Goal: Information Seeking & Learning: Learn about a topic

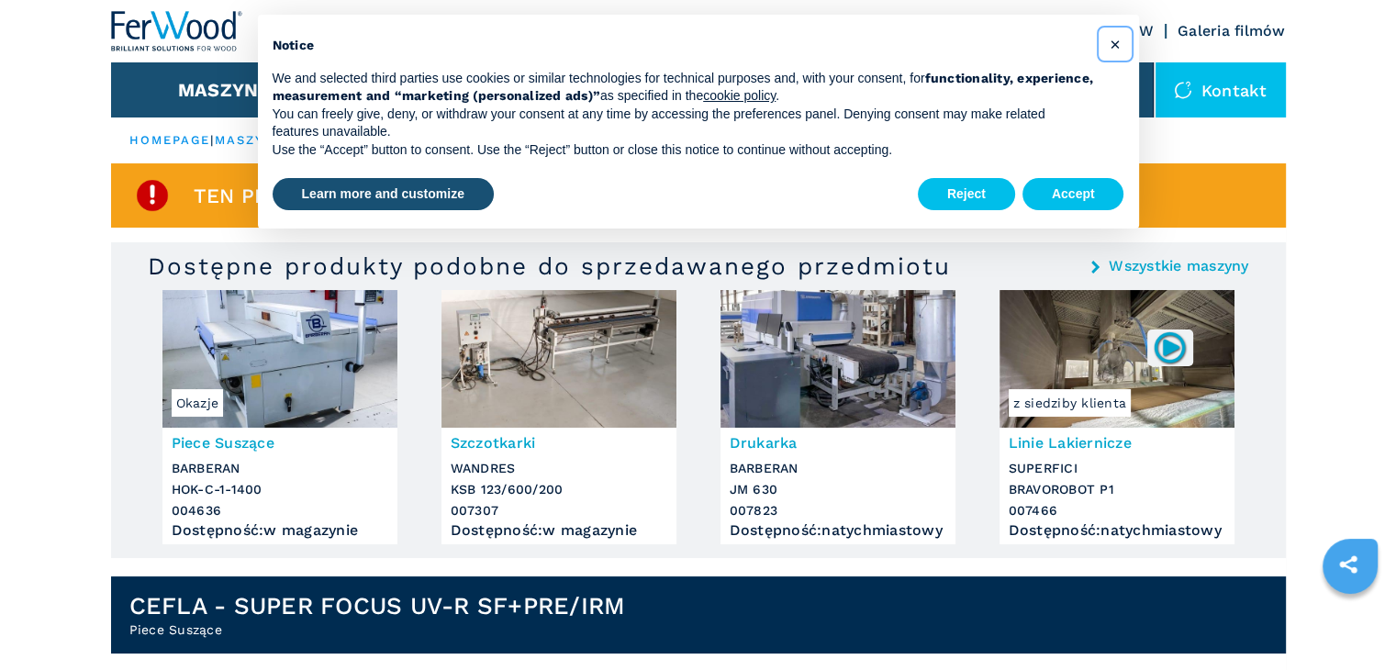
click at [1117, 49] on span "×" at bounding box center [1114, 44] width 11 height 22
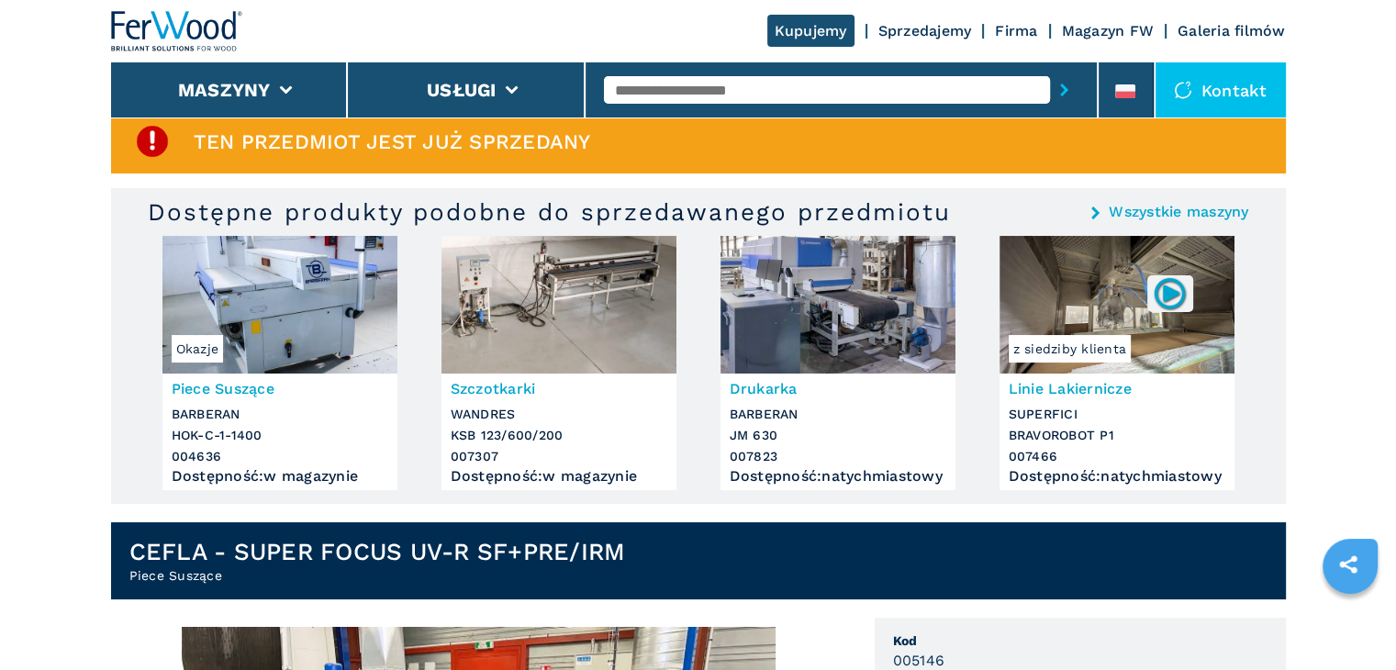
scroll to position [60, 0]
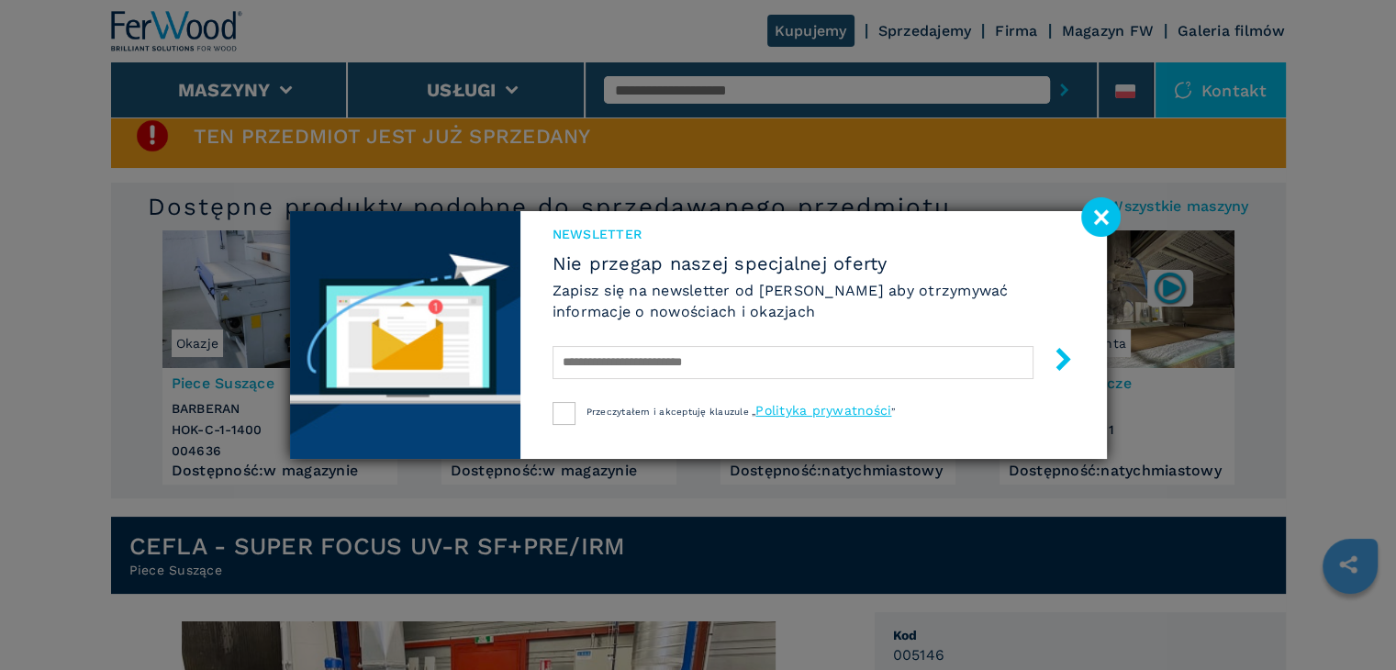
click at [1099, 218] on image at bounding box center [1100, 216] width 39 height 39
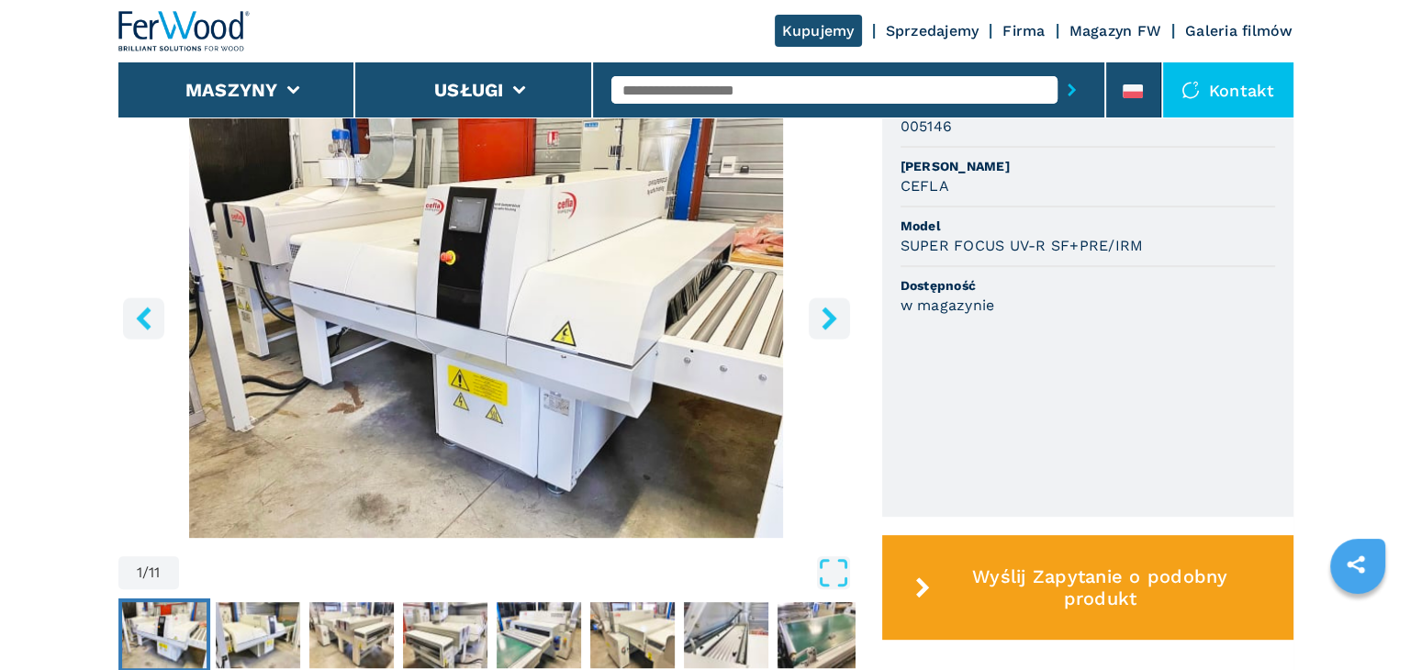
scroll to position [586, 0]
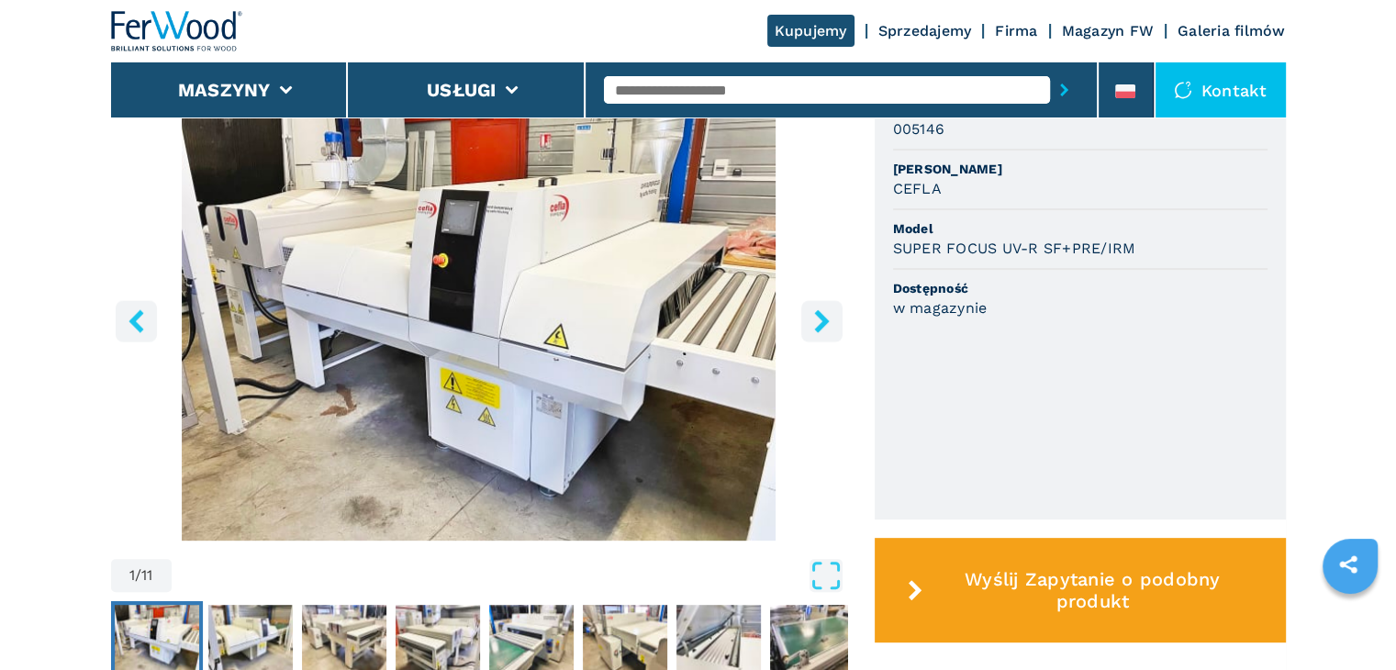
click at [820, 331] on icon "right-button" at bounding box center [821, 320] width 15 height 23
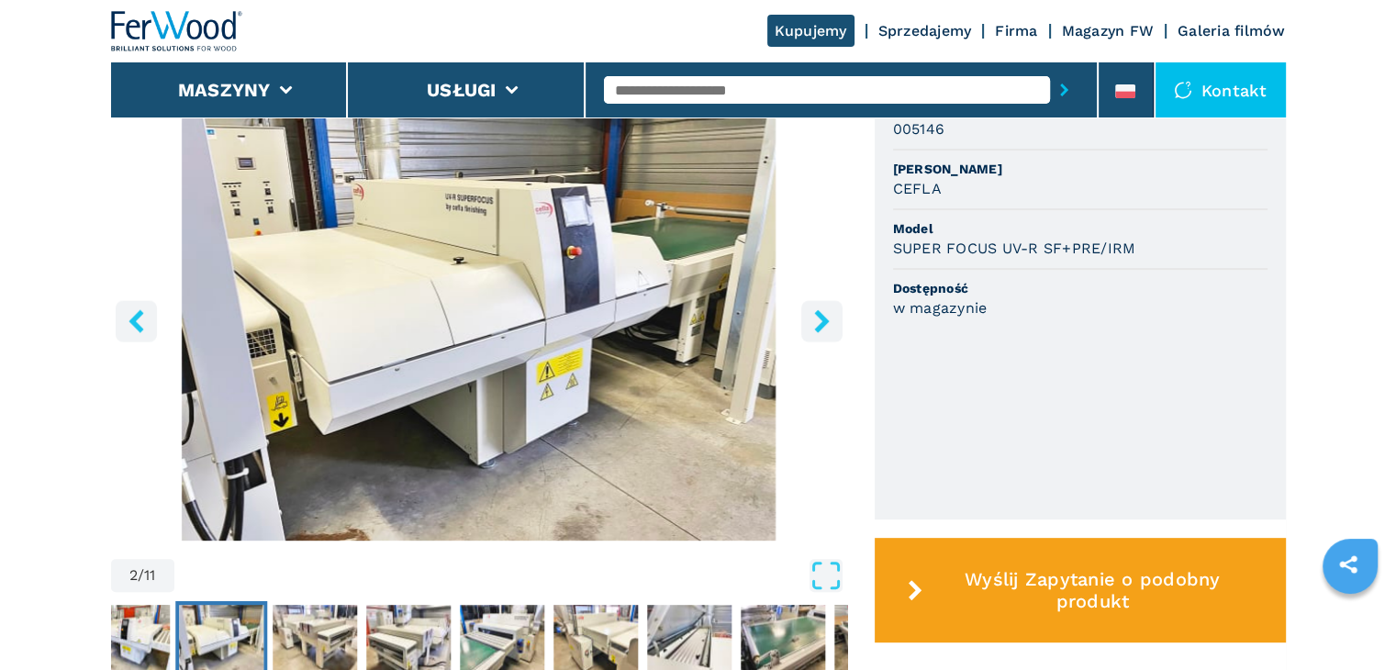
click at [820, 331] on icon "right-button" at bounding box center [821, 320] width 15 height 23
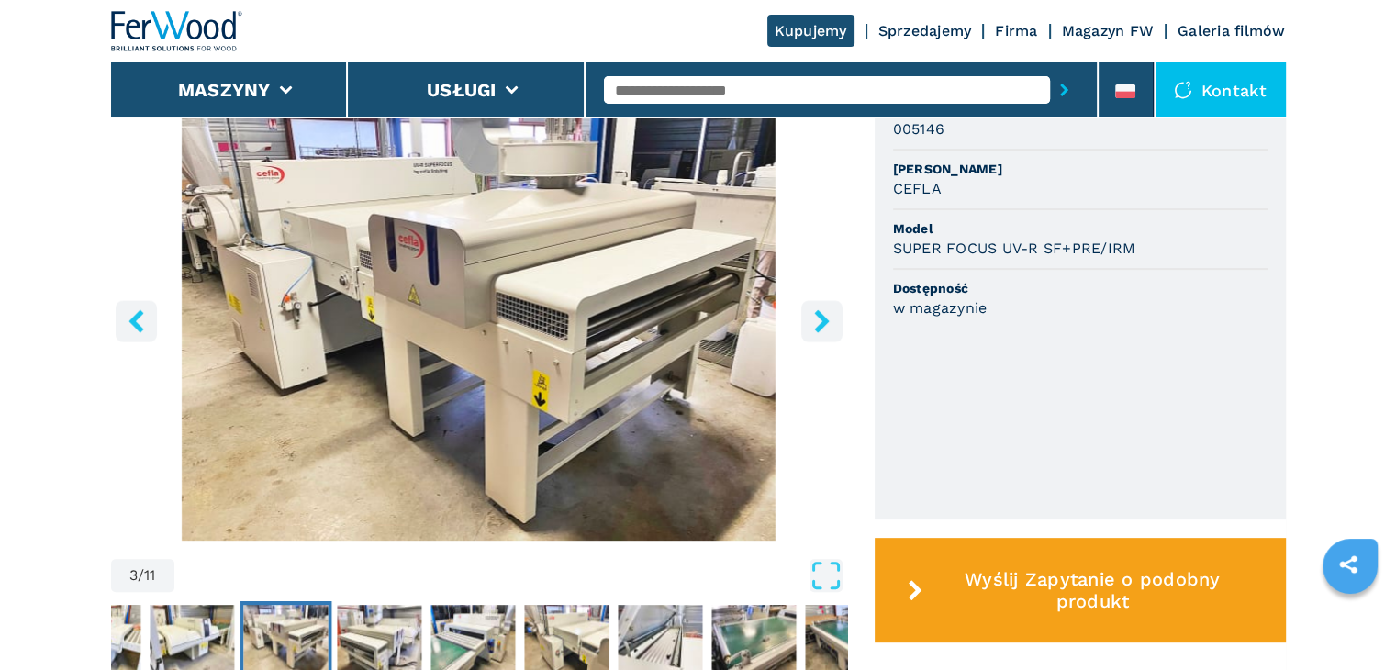
click at [820, 331] on icon "right-button" at bounding box center [821, 320] width 15 height 23
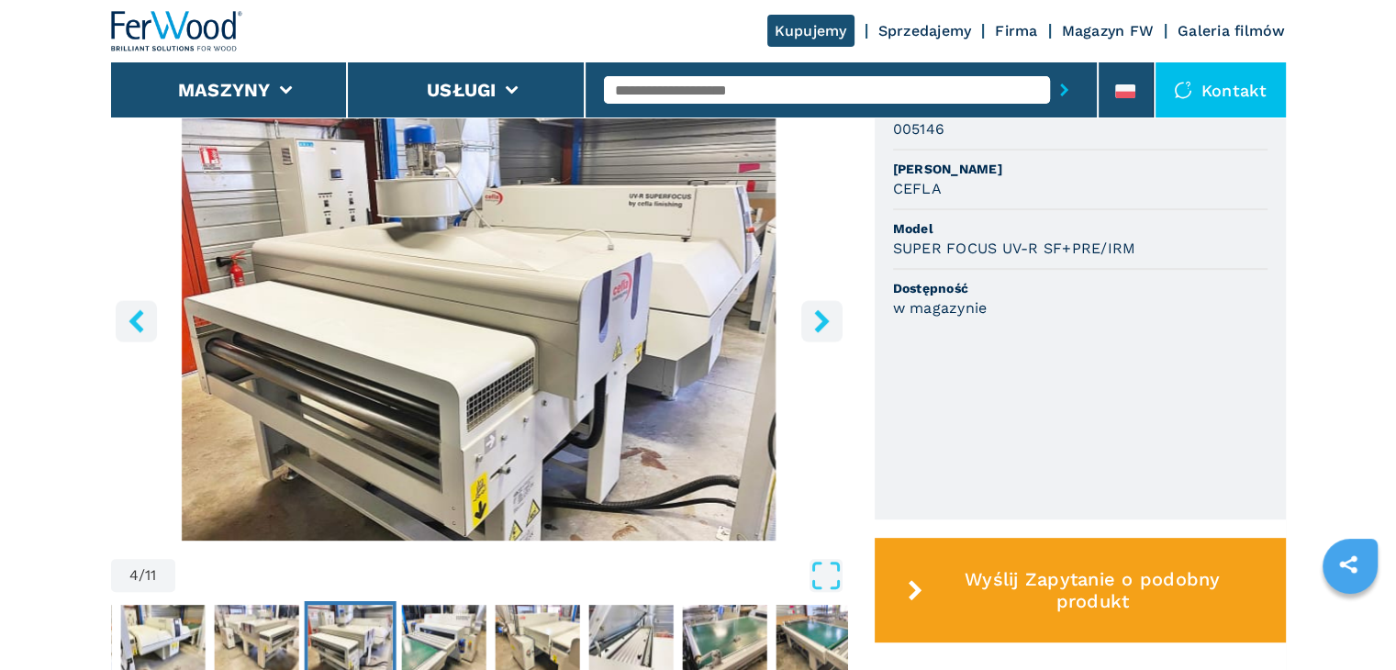
click at [820, 331] on icon "right-button" at bounding box center [821, 320] width 15 height 23
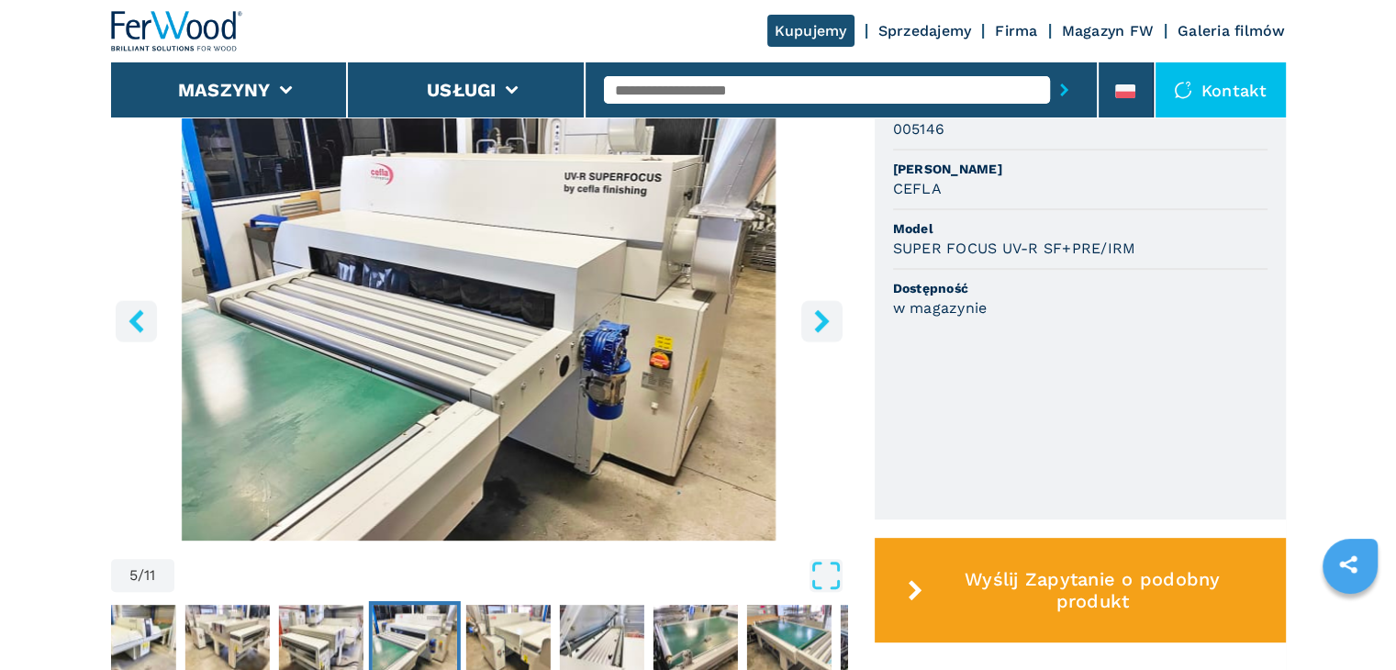
click at [820, 331] on icon "right-button" at bounding box center [821, 320] width 15 height 23
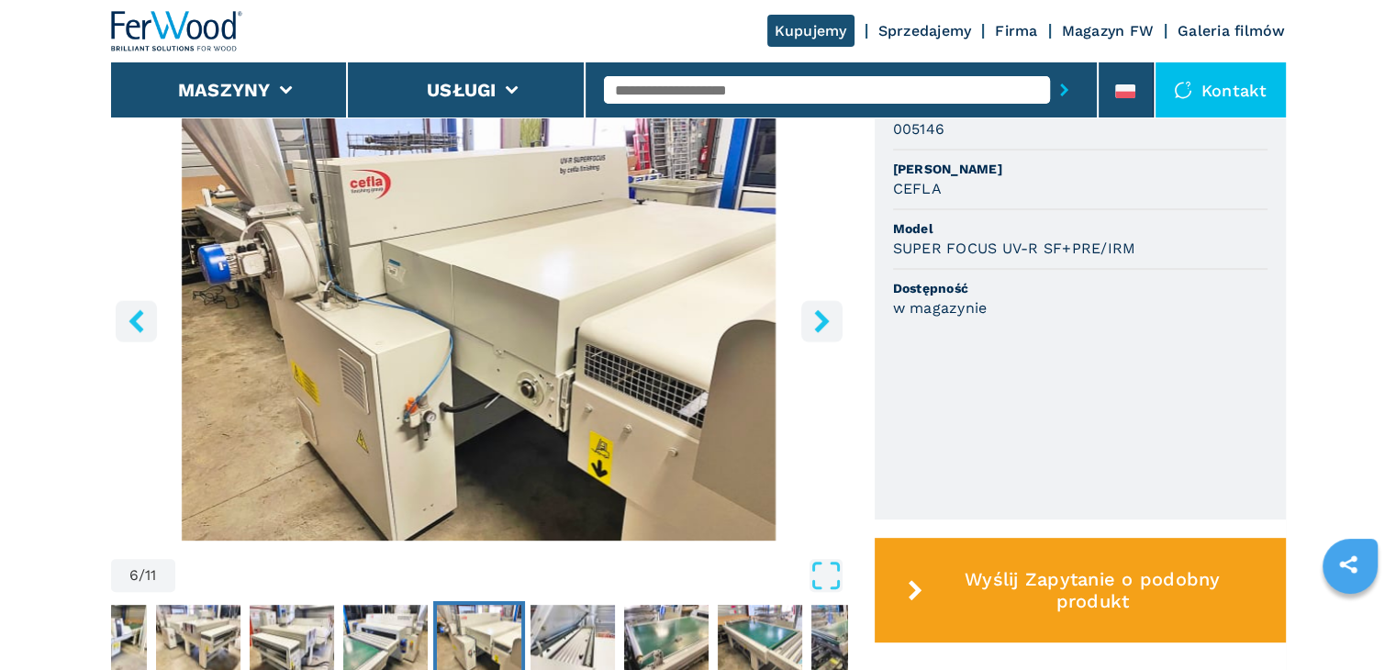
click at [820, 331] on icon "right-button" at bounding box center [821, 320] width 15 height 23
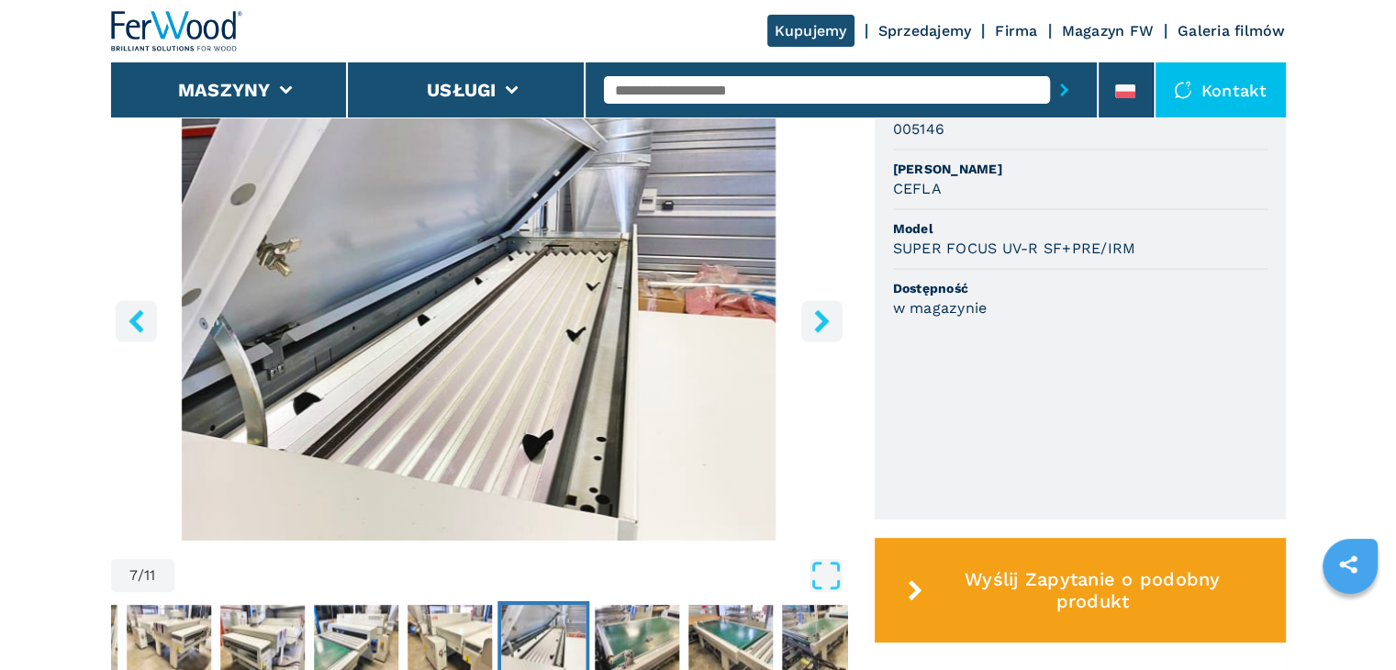
click at [820, 331] on icon "right-button" at bounding box center [821, 320] width 15 height 23
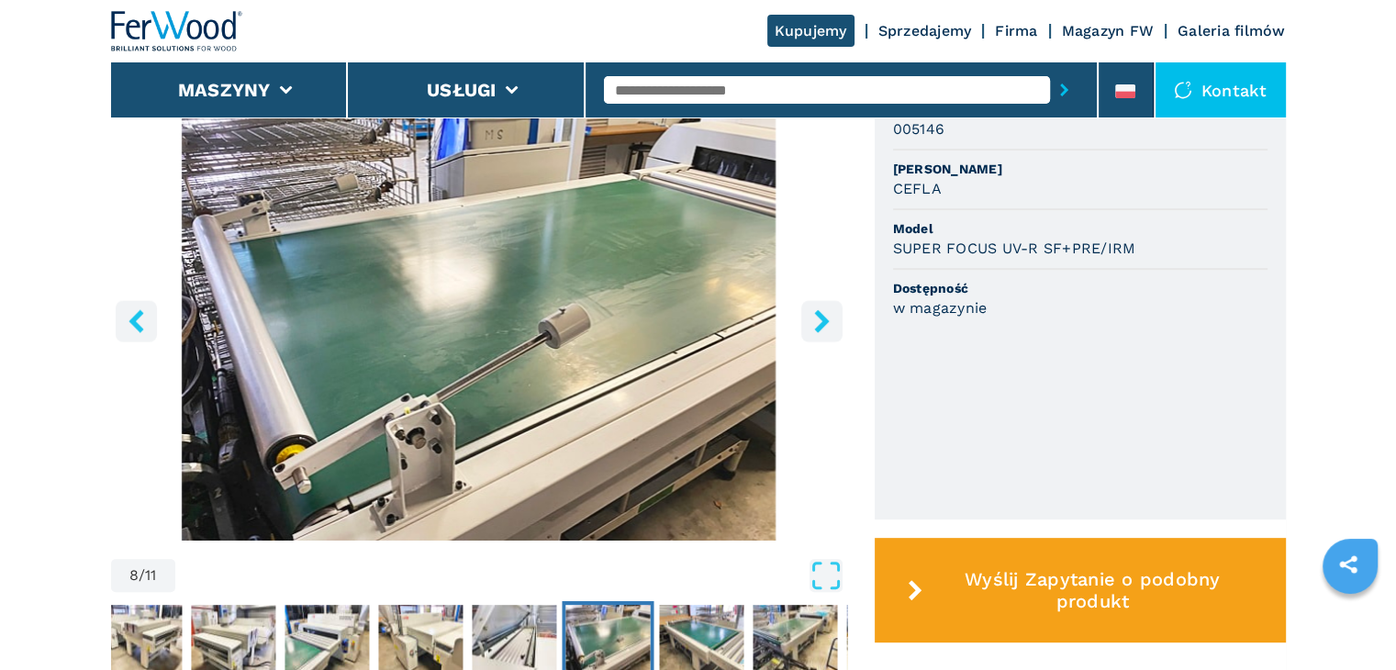
click at [820, 331] on icon "right-button" at bounding box center [821, 320] width 15 height 23
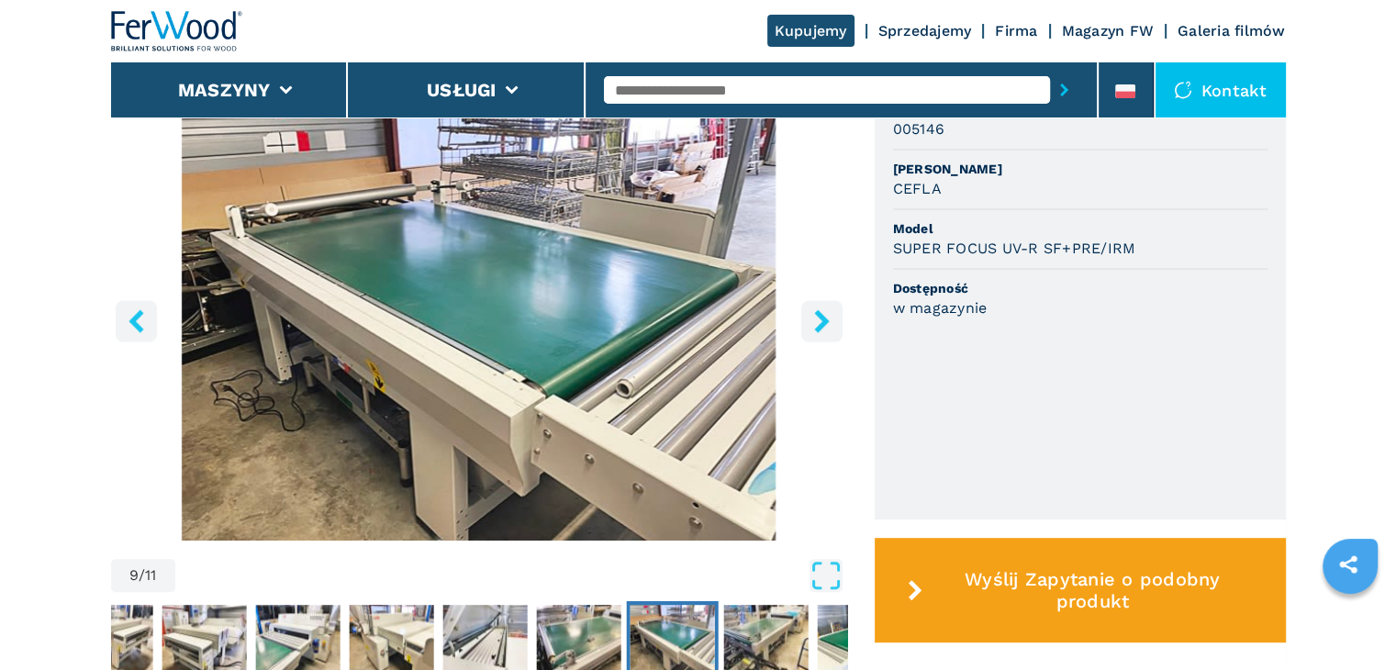
click at [820, 331] on icon "right-button" at bounding box center [821, 320] width 15 height 23
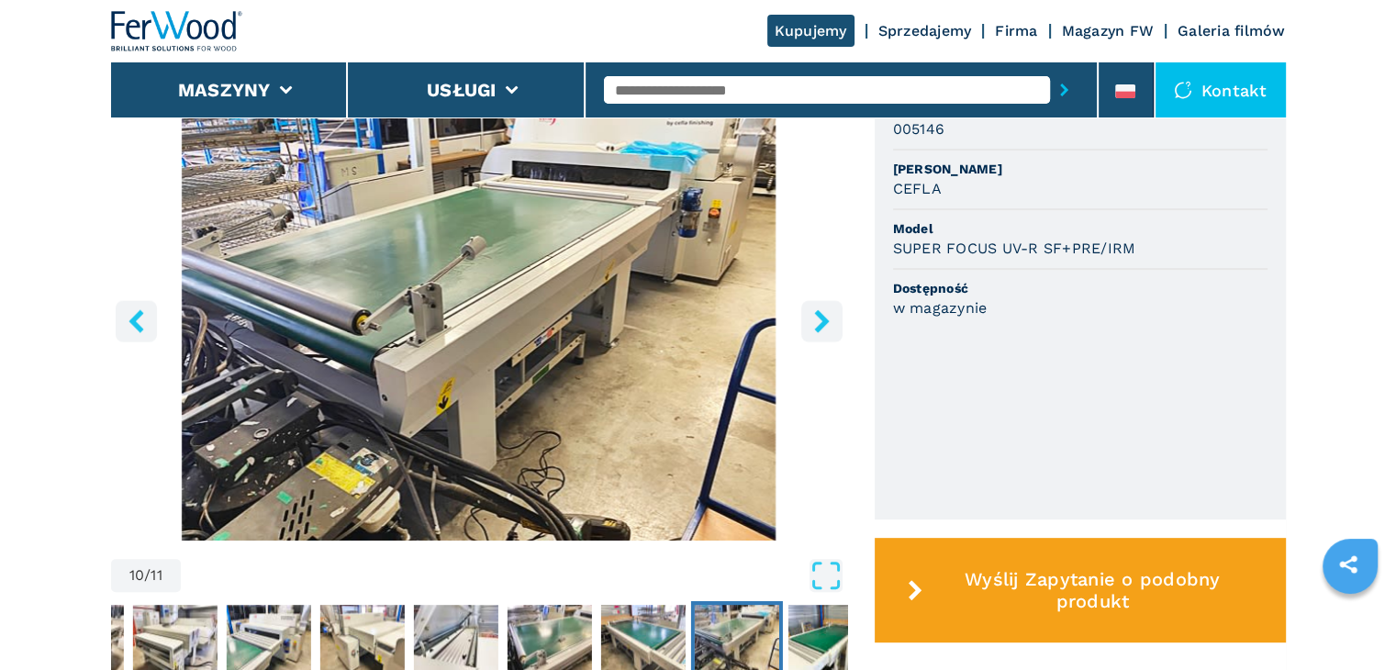
click at [820, 331] on icon "right-button" at bounding box center [821, 320] width 15 height 23
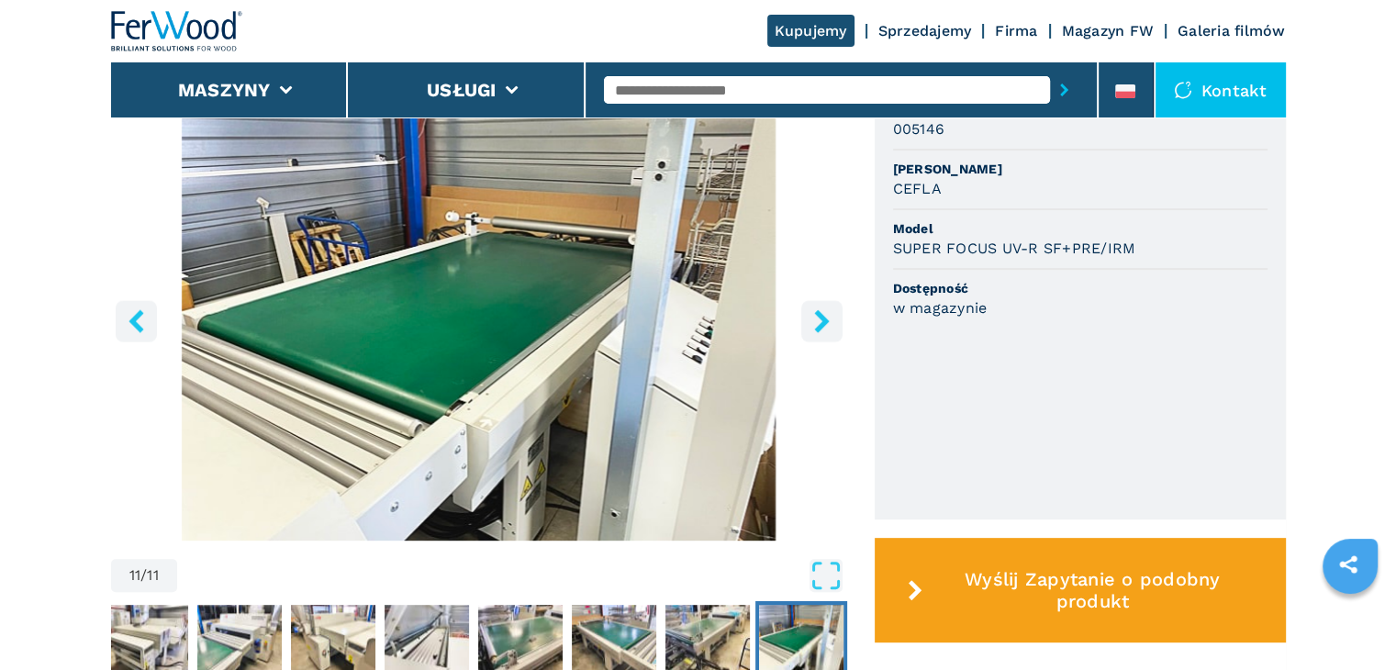
click at [820, 331] on icon "right-button" at bounding box center [821, 320] width 15 height 23
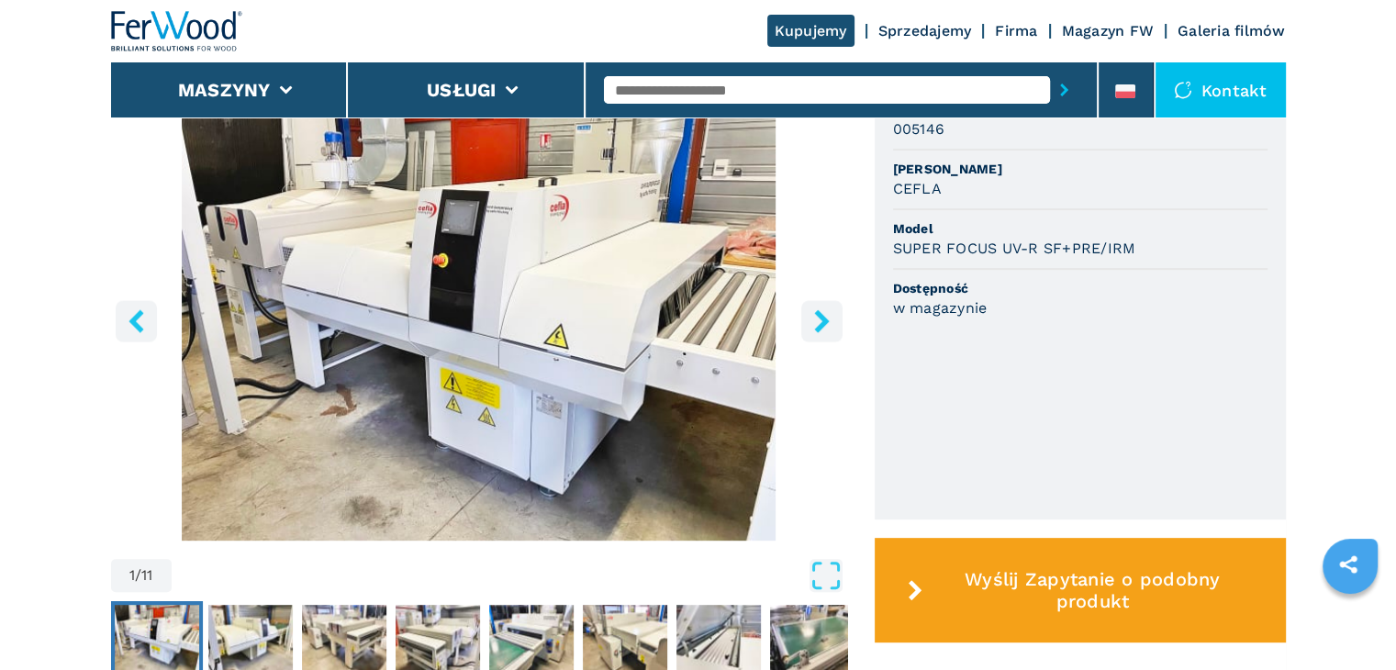
click at [820, 331] on icon "right-button" at bounding box center [821, 320] width 15 height 23
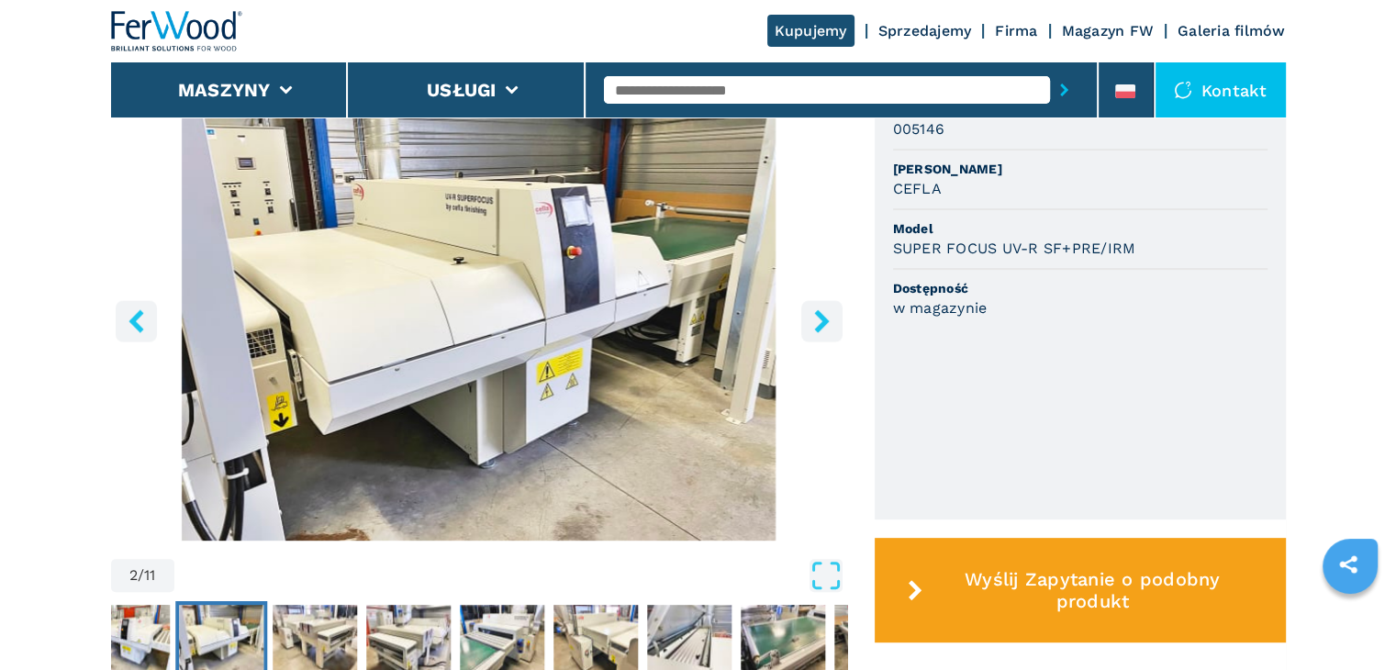
click at [820, 331] on icon "right-button" at bounding box center [821, 320] width 15 height 23
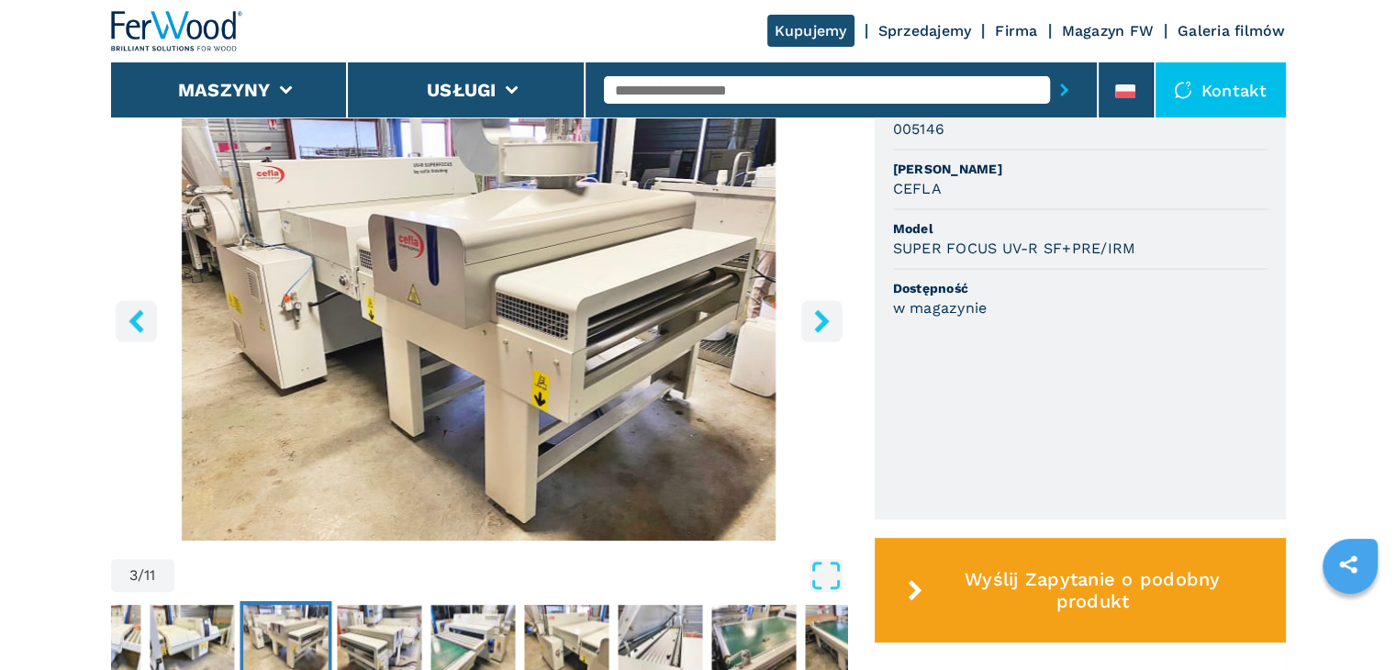
click at [820, 331] on icon "right-button" at bounding box center [821, 320] width 15 height 23
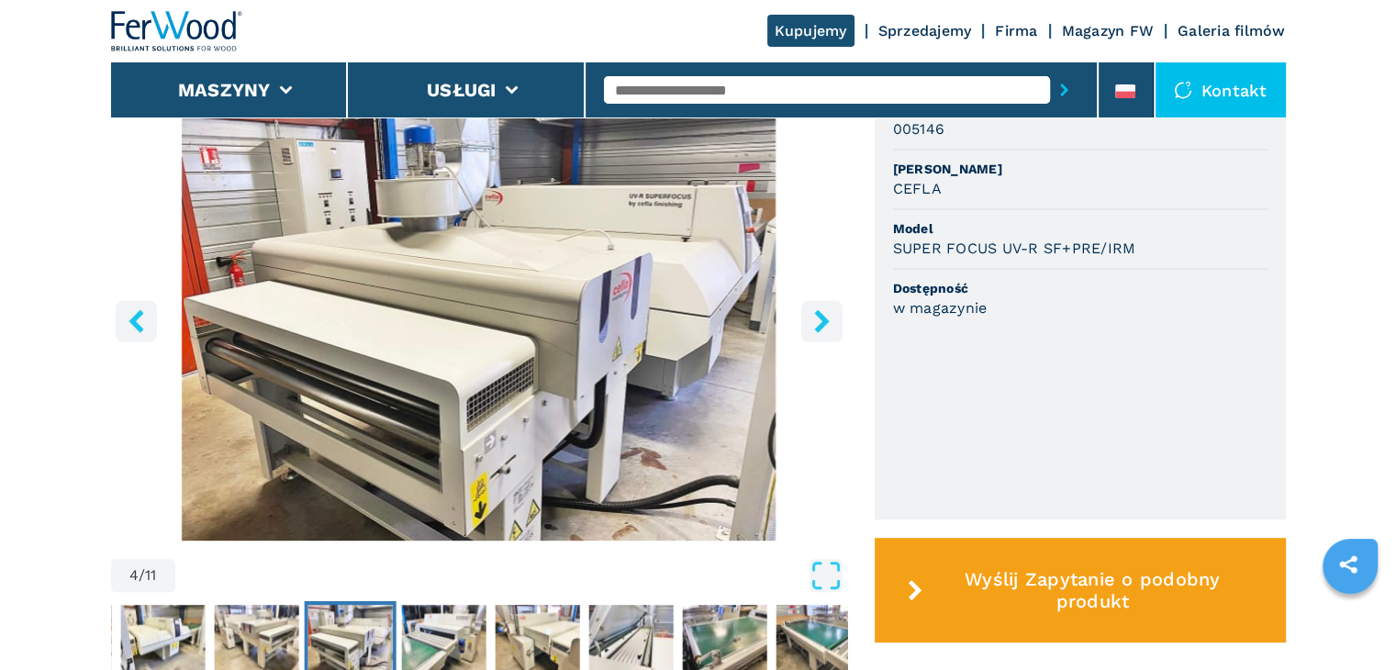
click at [820, 331] on icon "right-button" at bounding box center [821, 320] width 15 height 23
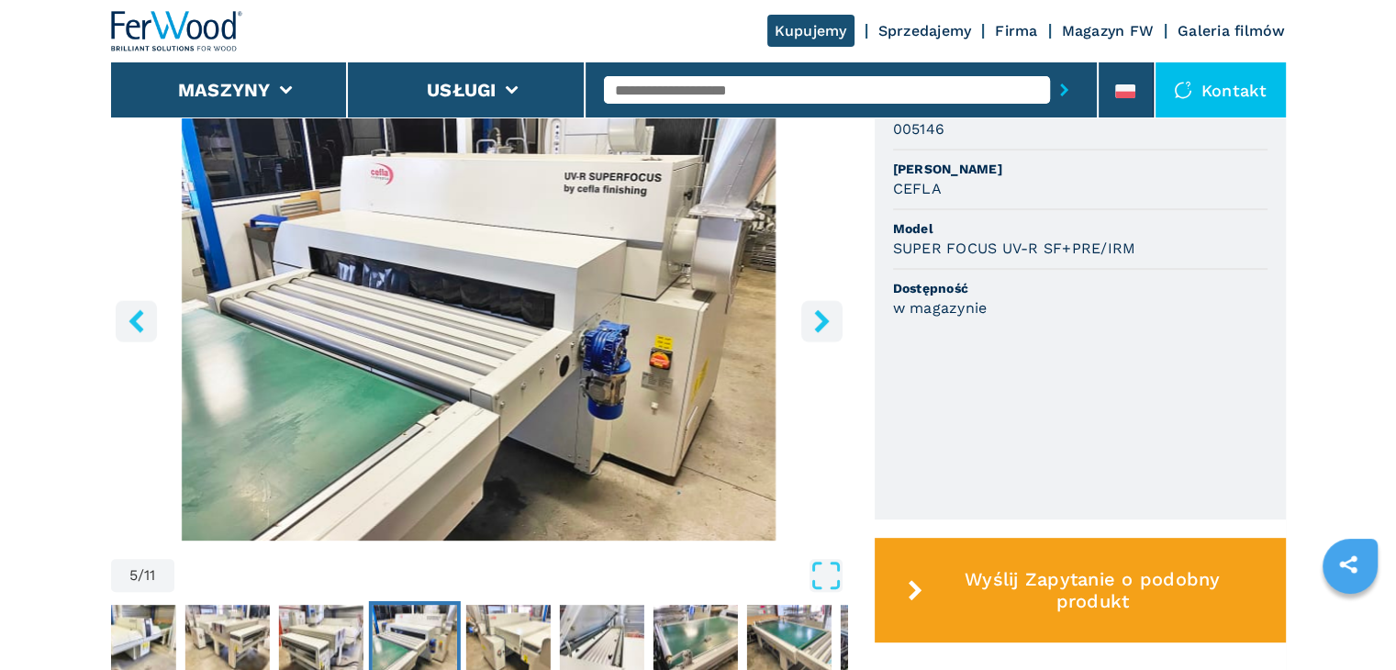
click at [820, 331] on icon "right-button" at bounding box center [821, 320] width 15 height 23
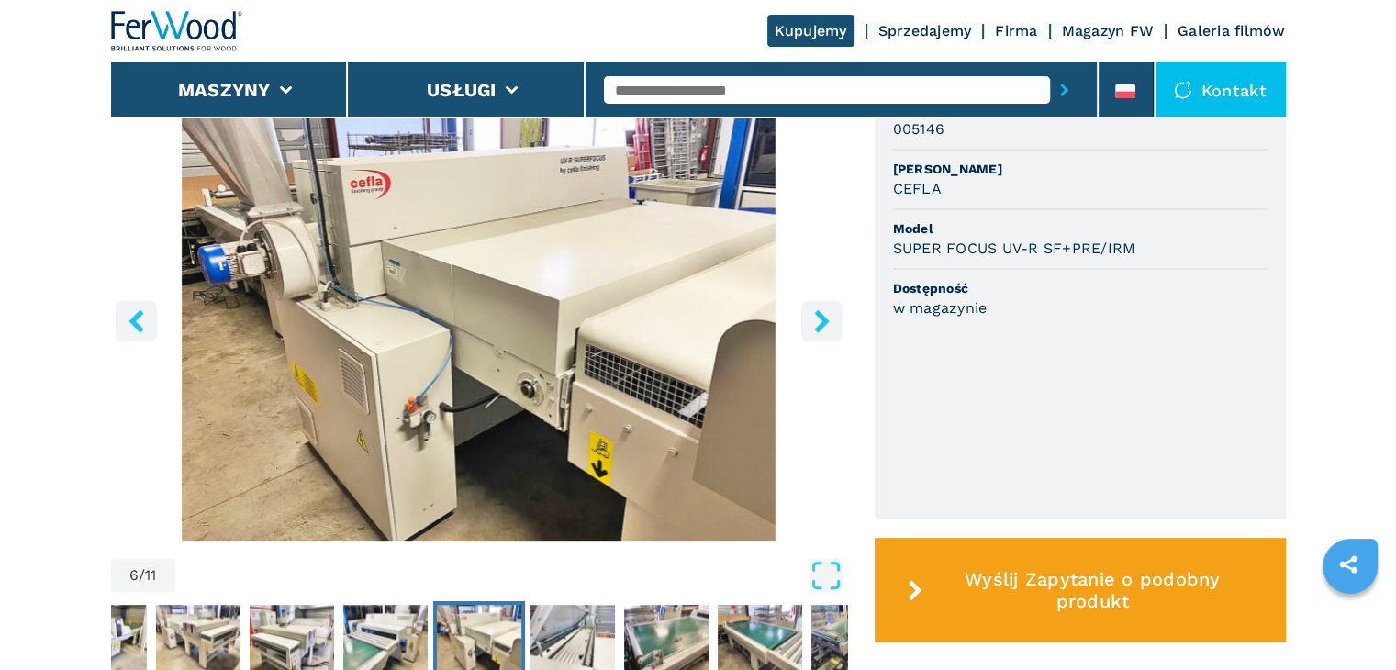
click at [820, 331] on icon "right-button" at bounding box center [821, 320] width 15 height 23
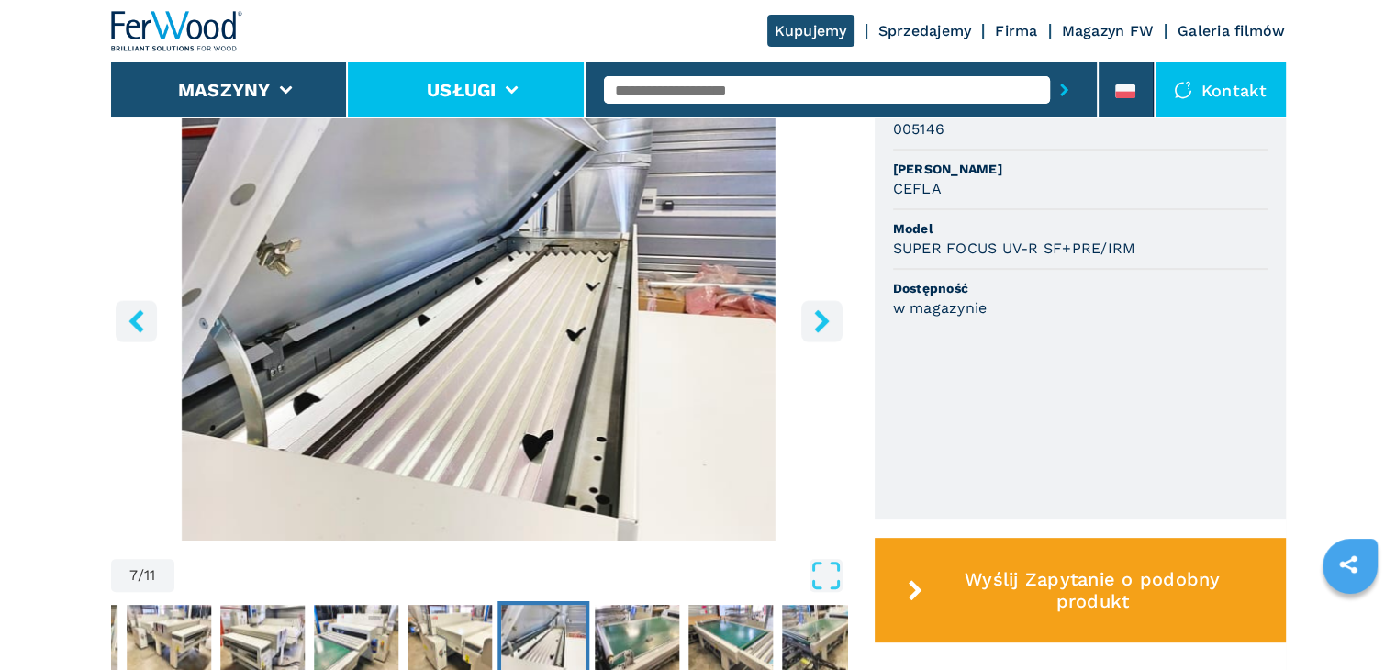
click at [509, 79] on li "Usługi" at bounding box center [467, 89] width 238 height 55
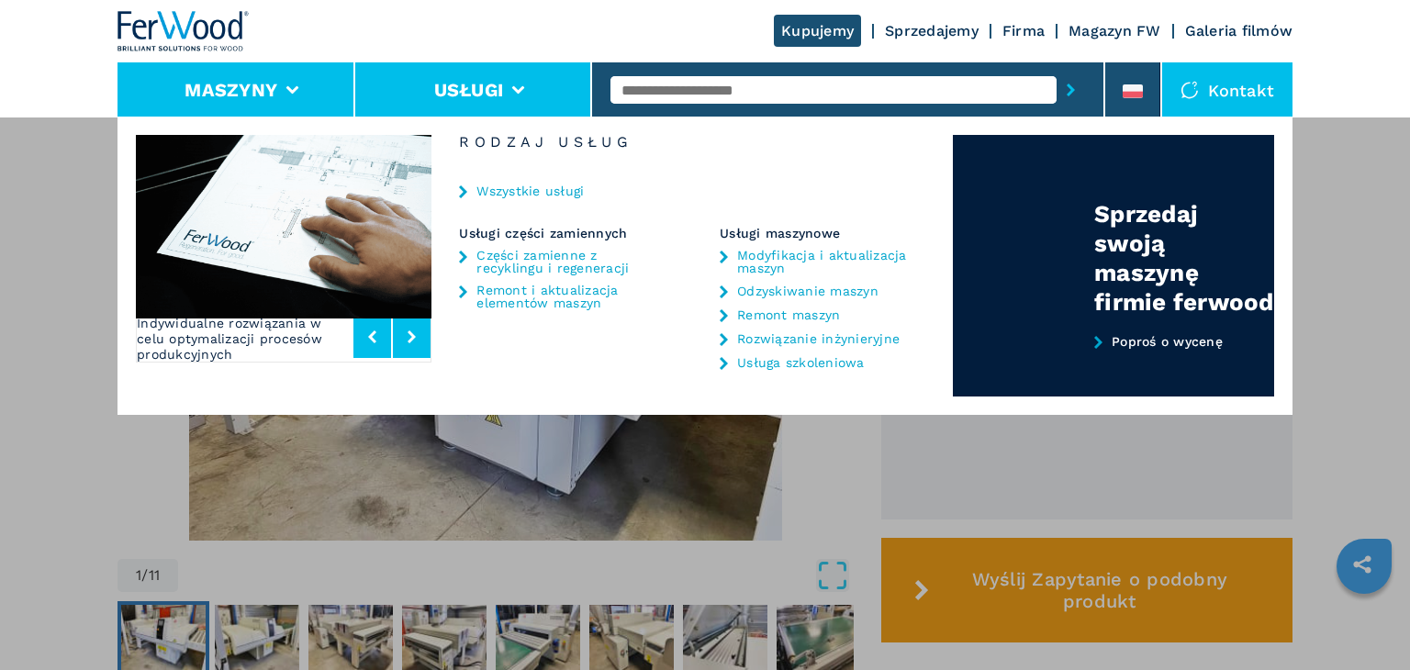
click at [301, 89] on li "Maszyny" at bounding box center [237, 89] width 238 height 55
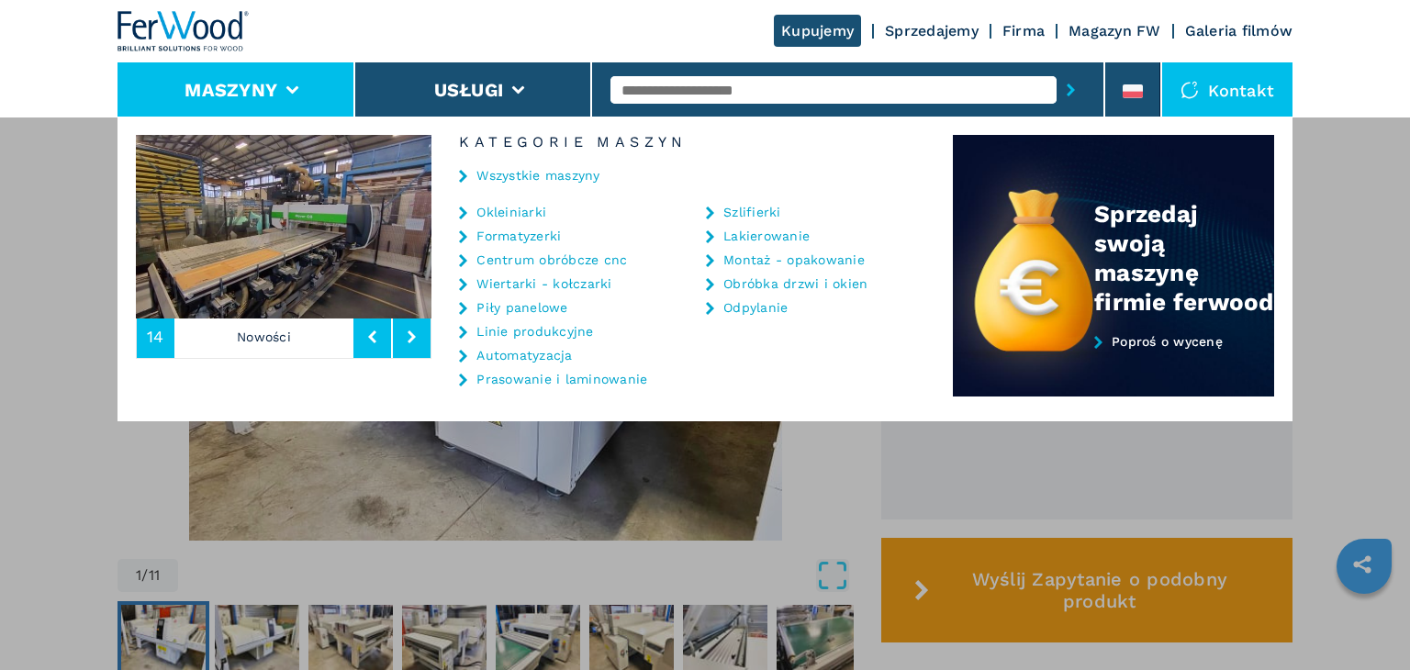
click at [756, 232] on link "Lakierowanie" at bounding box center [766, 236] width 86 height 13
click at [739, 236] on link "Lakierowanie" at bounding box center [766, 236] width 86 height 13
click at [740, 206] on link "Szlifierki" at bounding box center [752, 212] width 58 height 13
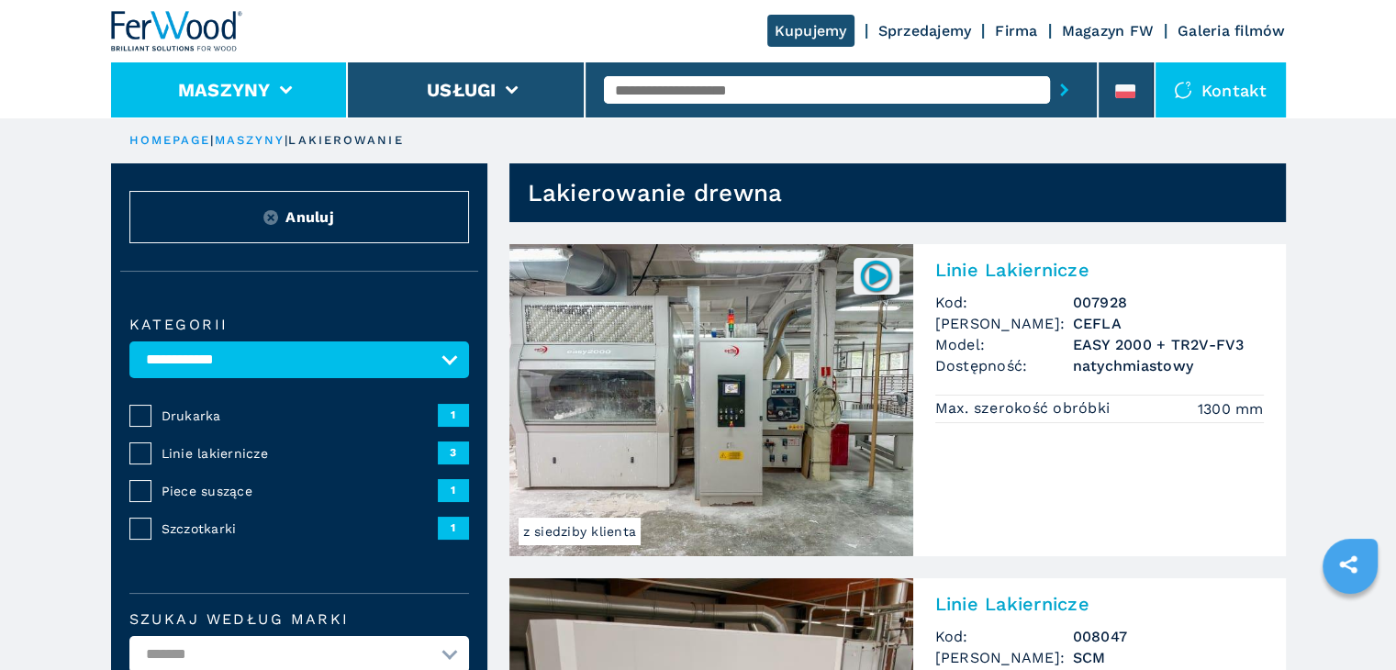
click at [294, 93] on li "Maszyny" at bounding box center [230, 89] width 238 height 55
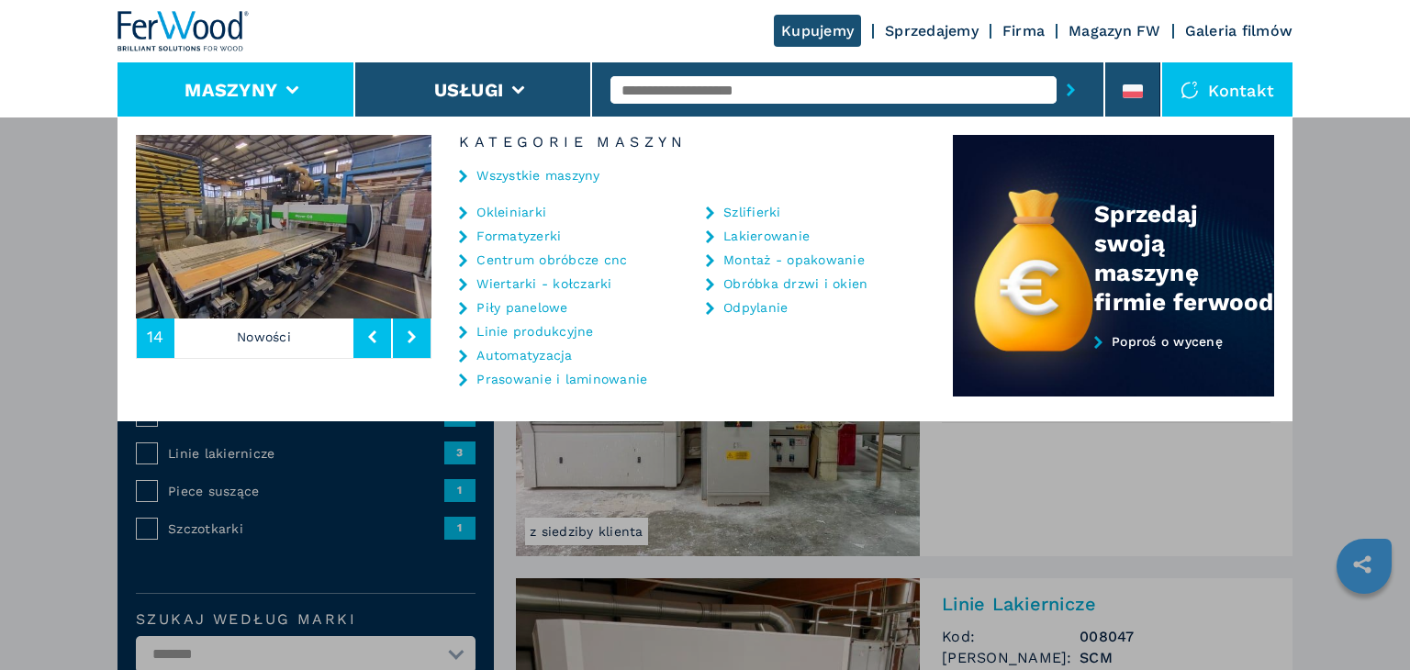
click at [735, 210] on link "Szlifierki" at bounding box center [752, 212] width 58 height 13
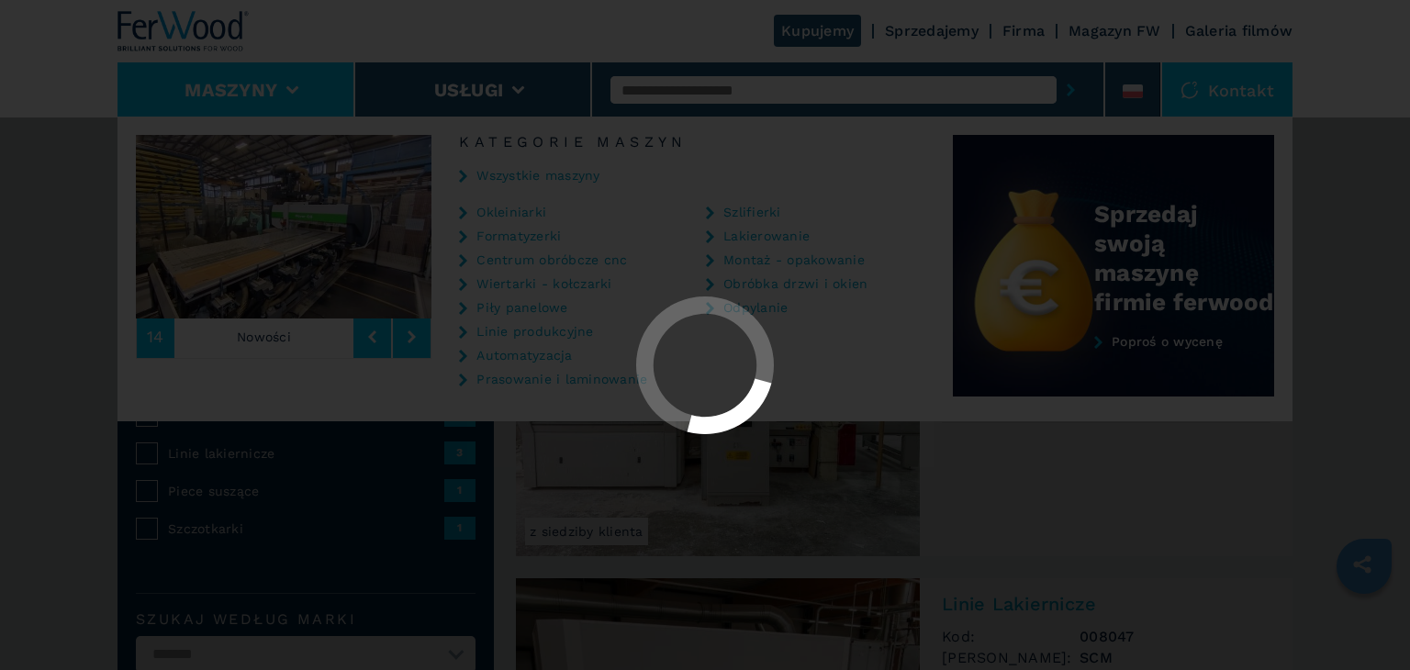
select select "**********"
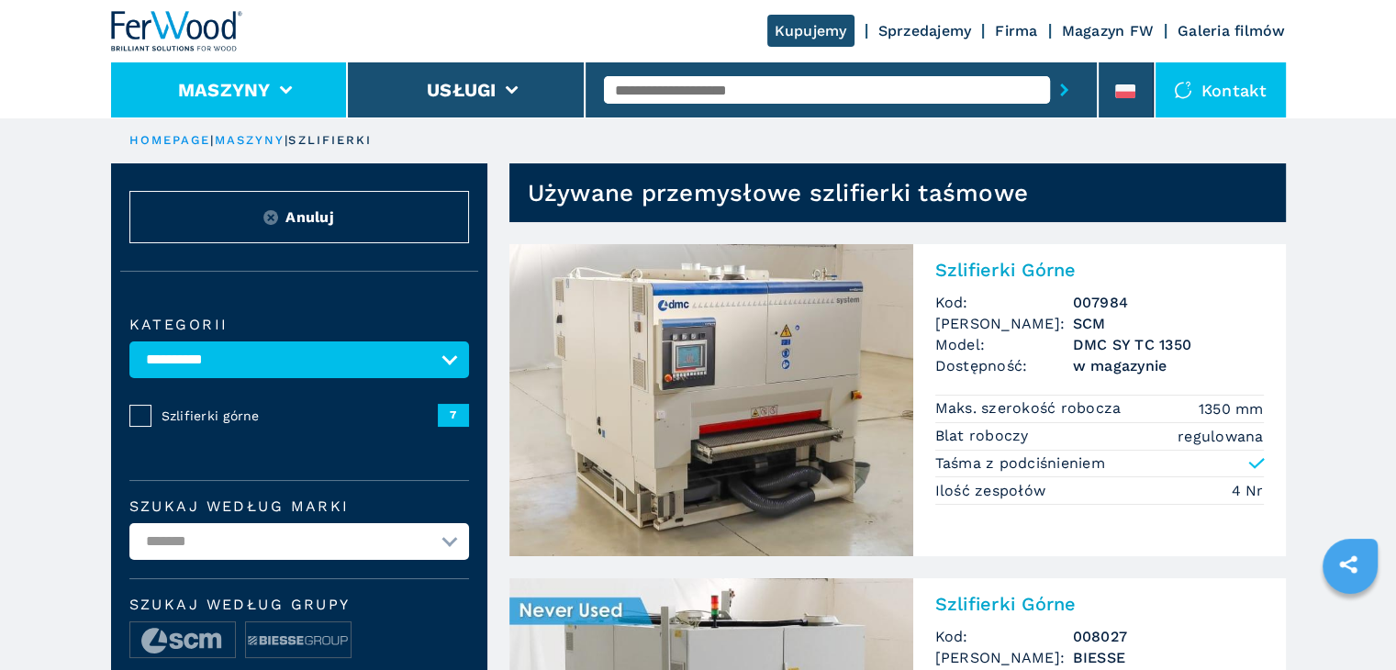
click at [294, 88] on li "Maszyny" at bounding box center [230, 89] width 238 height 55
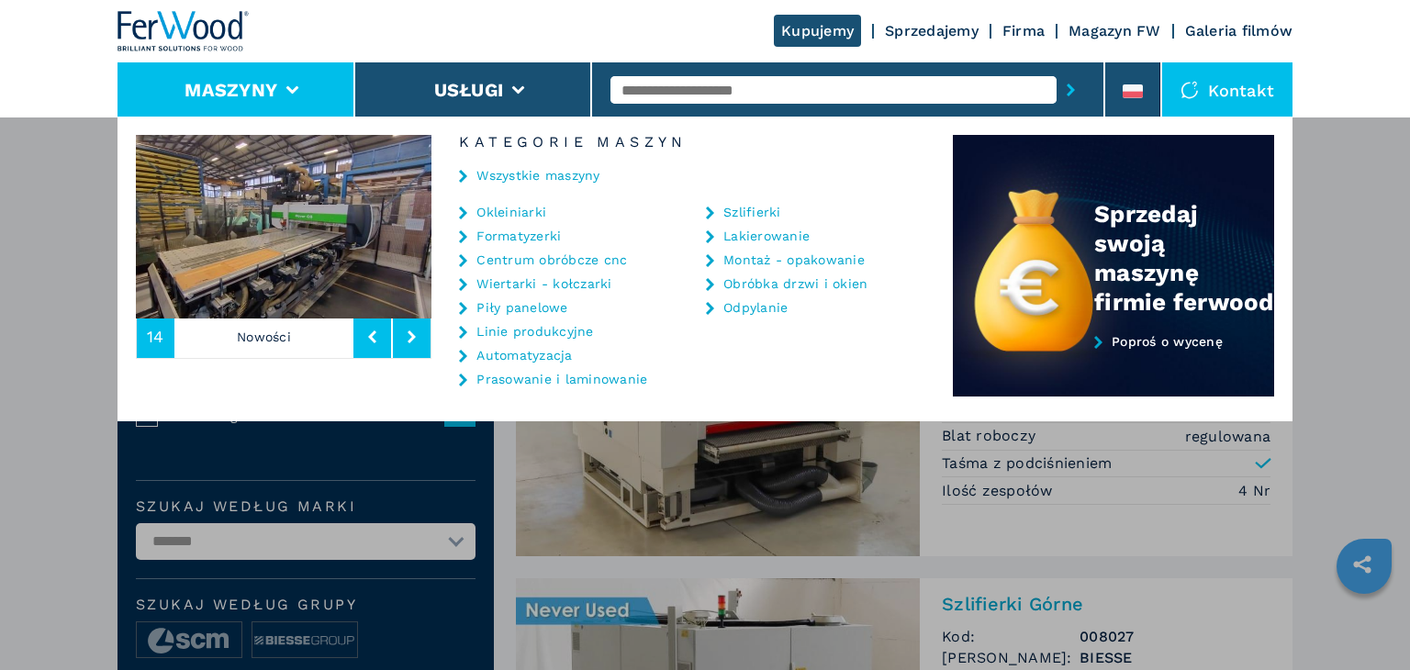
click at [540, 335] on link "Linie produkcyjne" at bounding box center [534, 331] width 117 height 13
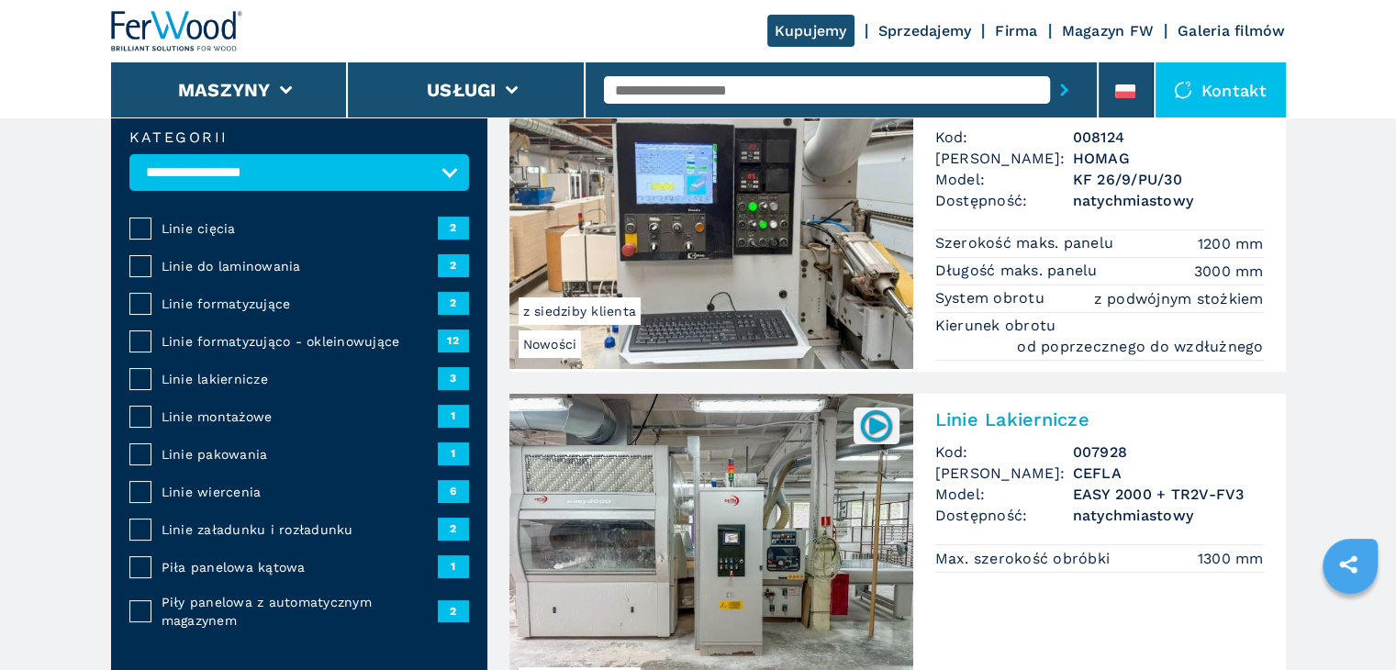
scroll to position [373, 0]
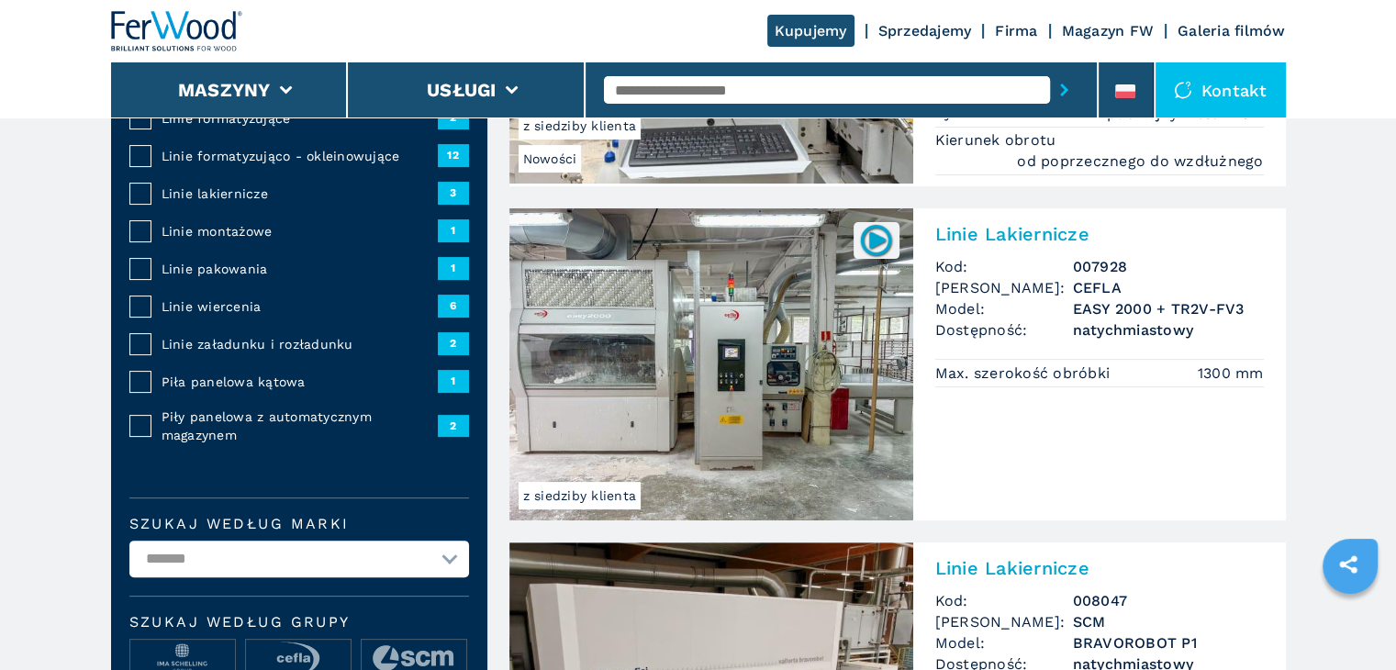
click at [749, 254] on img at bounding box center [711, 364] width 404 height 312
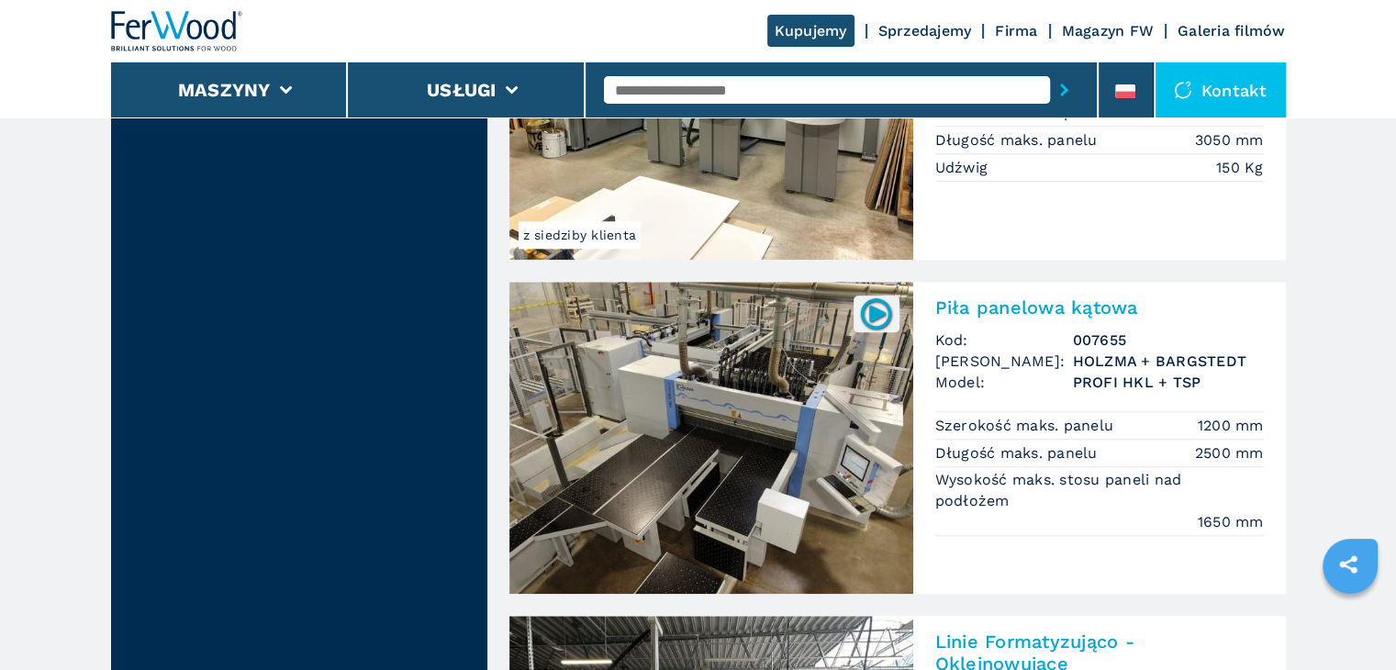
scroll to position [1827, 0]
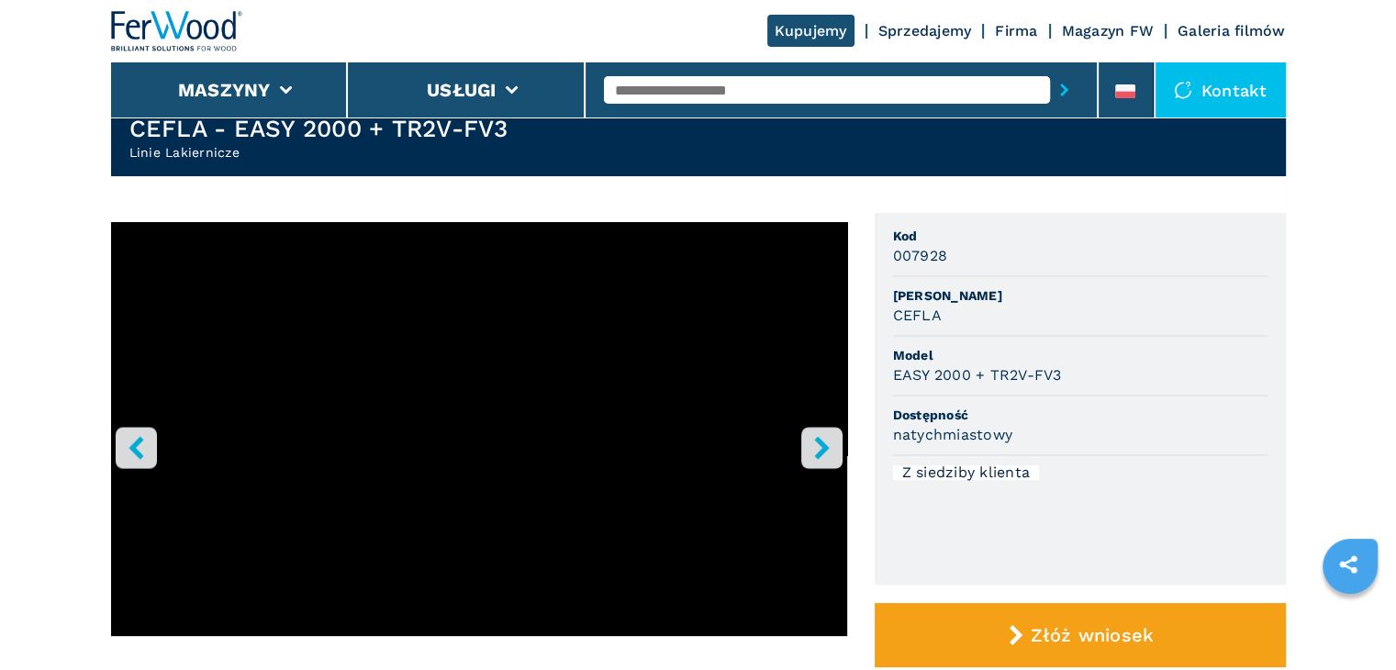
scroll to position [37, 0]
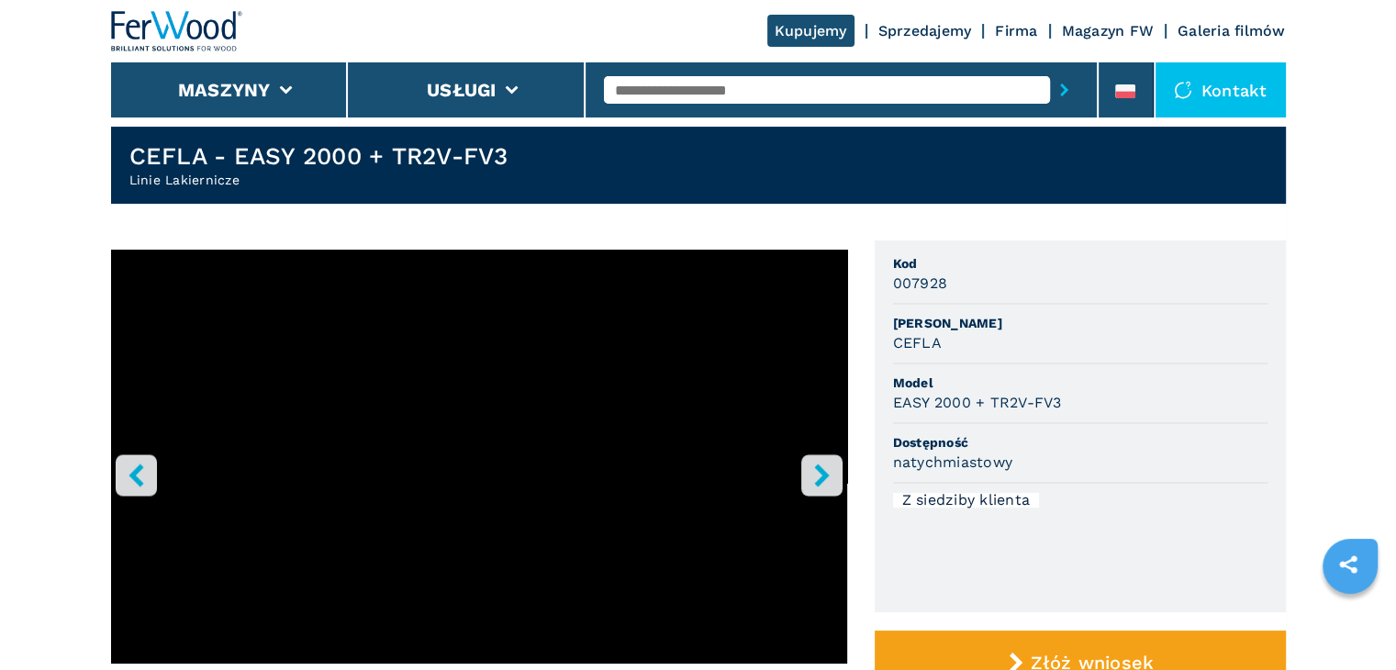
click at [817, 473] on icon "right-button" at bounding box center [822, 475] width 23 height 23
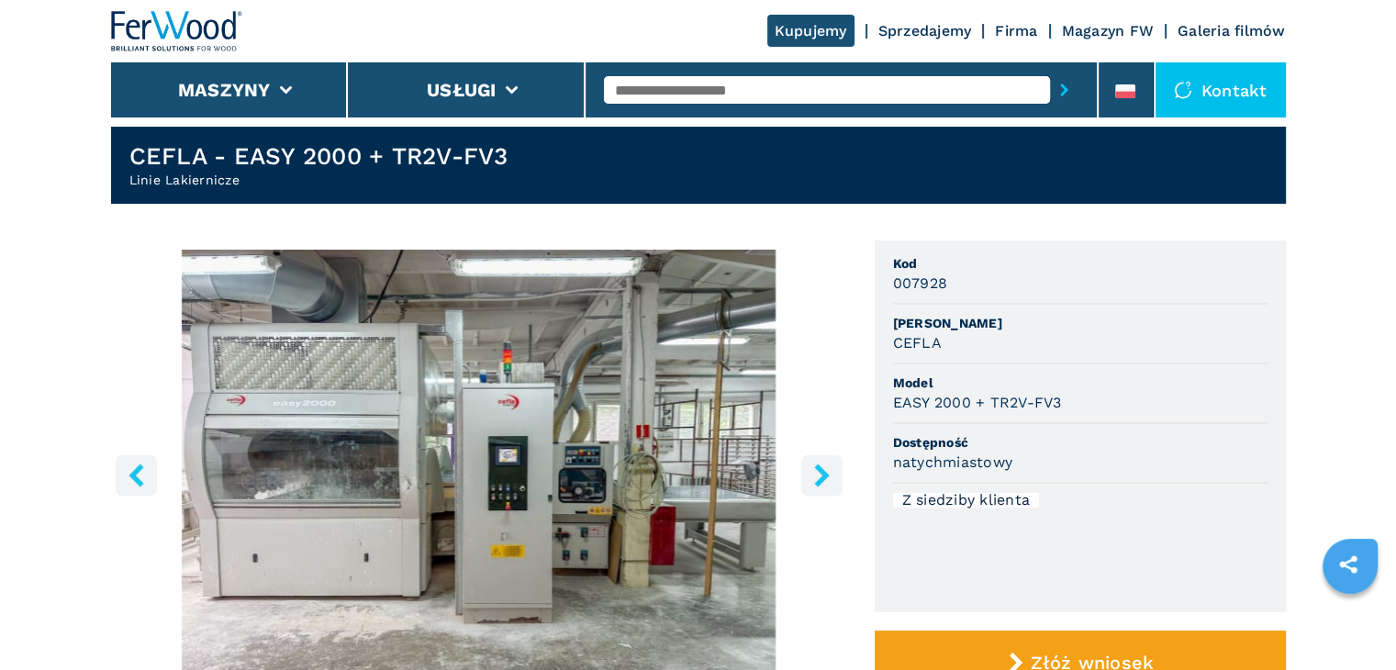
click at [817, 473] on icon "right-button" at bounding box center [822, 475] width 23 height 23
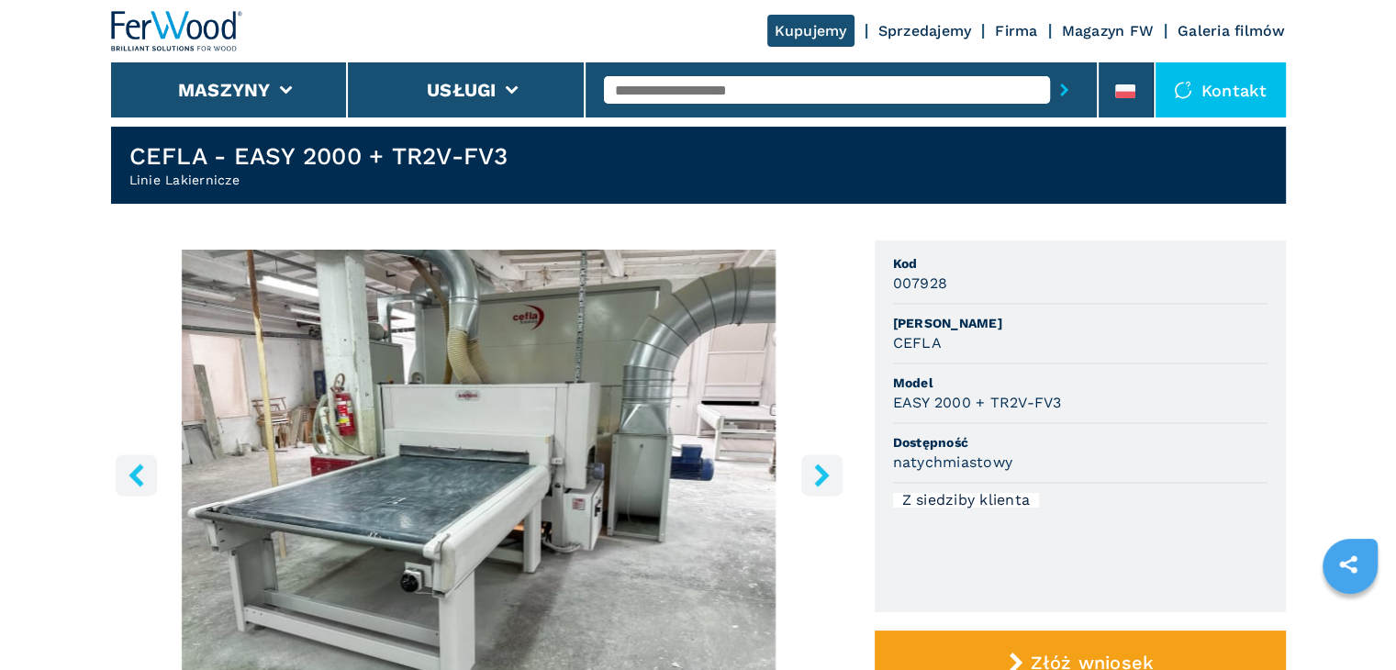
click at [817, 473] on icon "right-button" at bounding box center [822, 475] width 23 height 23
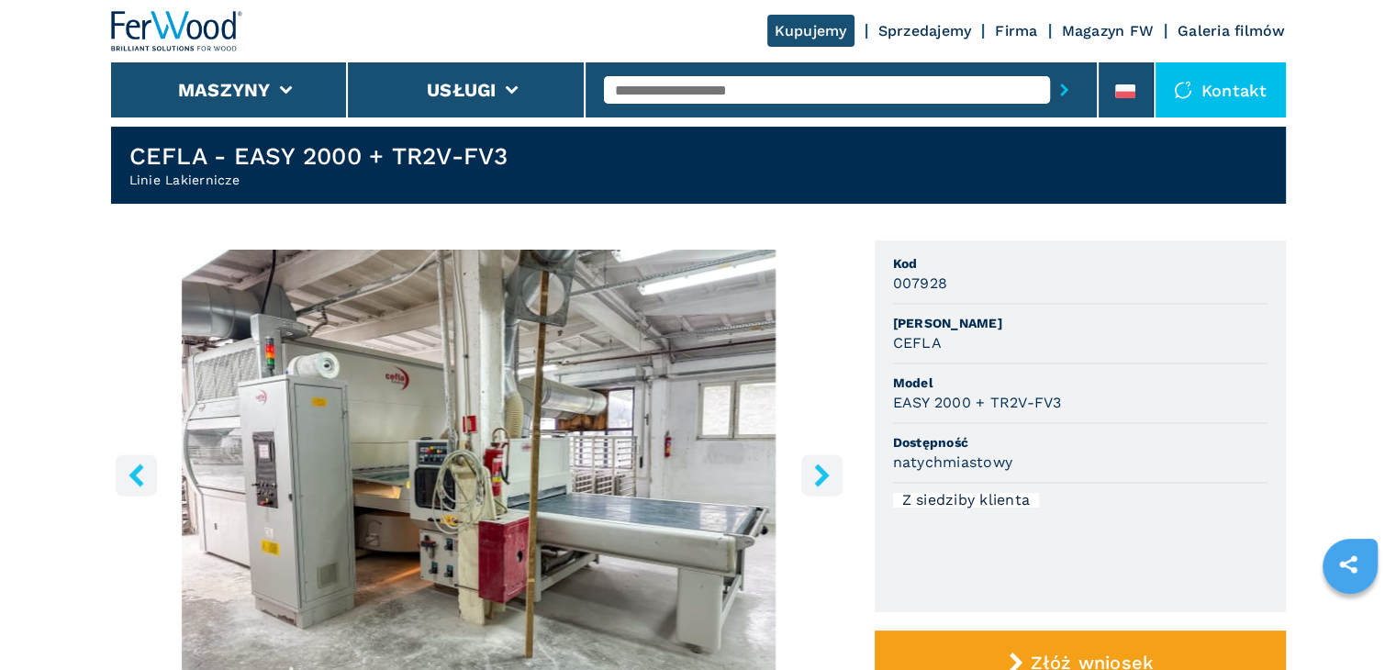
click at [817, 473] on icon "right-button" at bounding box center [822, 475] width 23 height 23
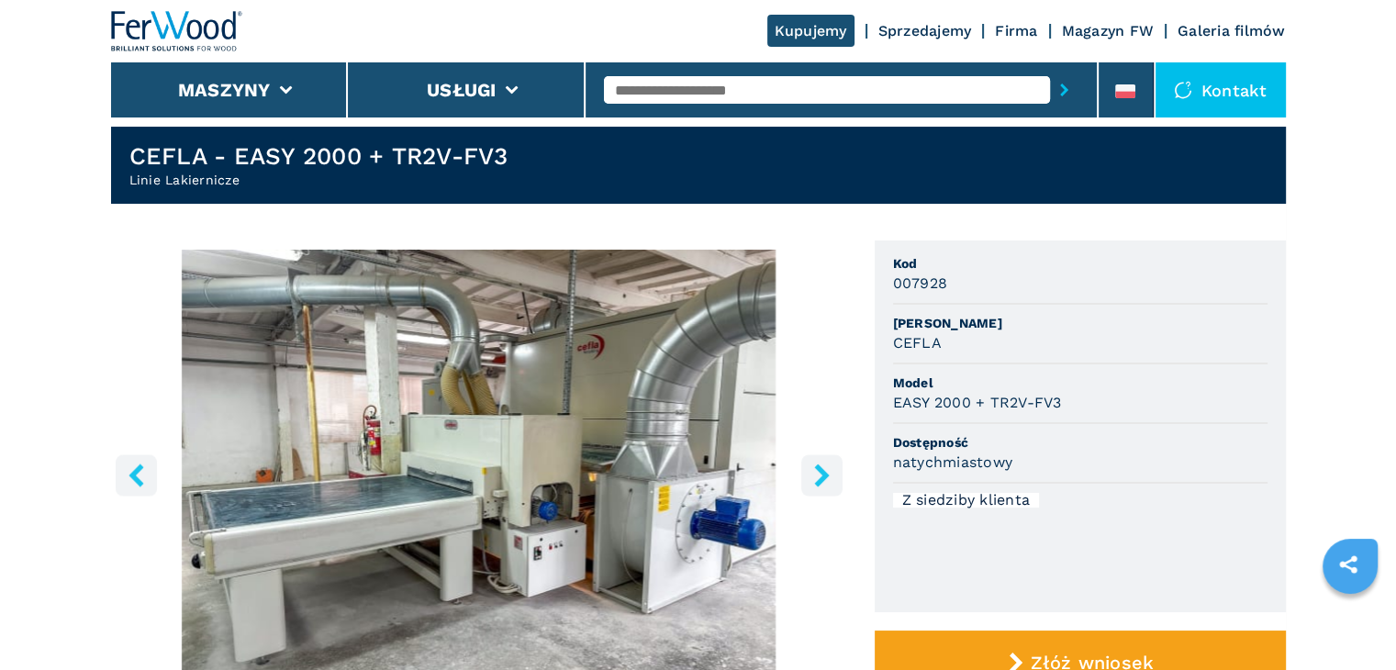
click at [817, 473] on icon "right-button" at bounding box center [822, 475] width 23 height 23
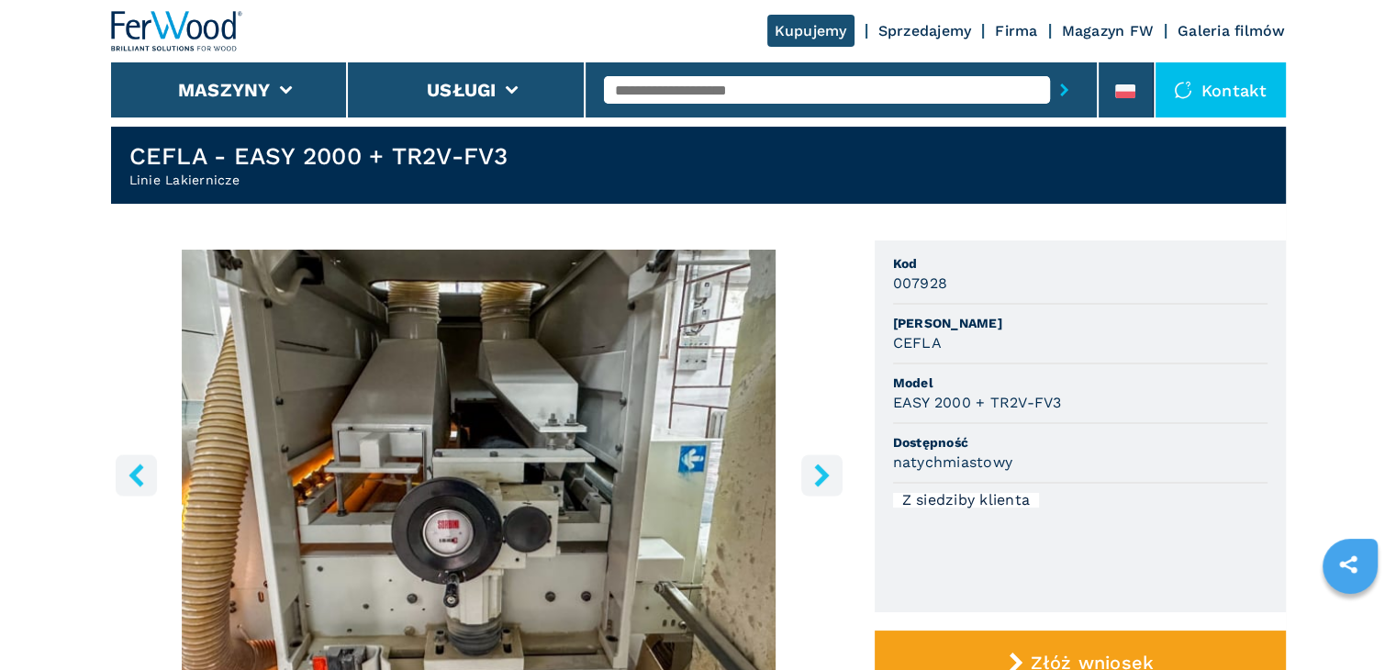
click at [817, 473] on icon "right-button" at bounding box center [822, 475] width 23 height 23
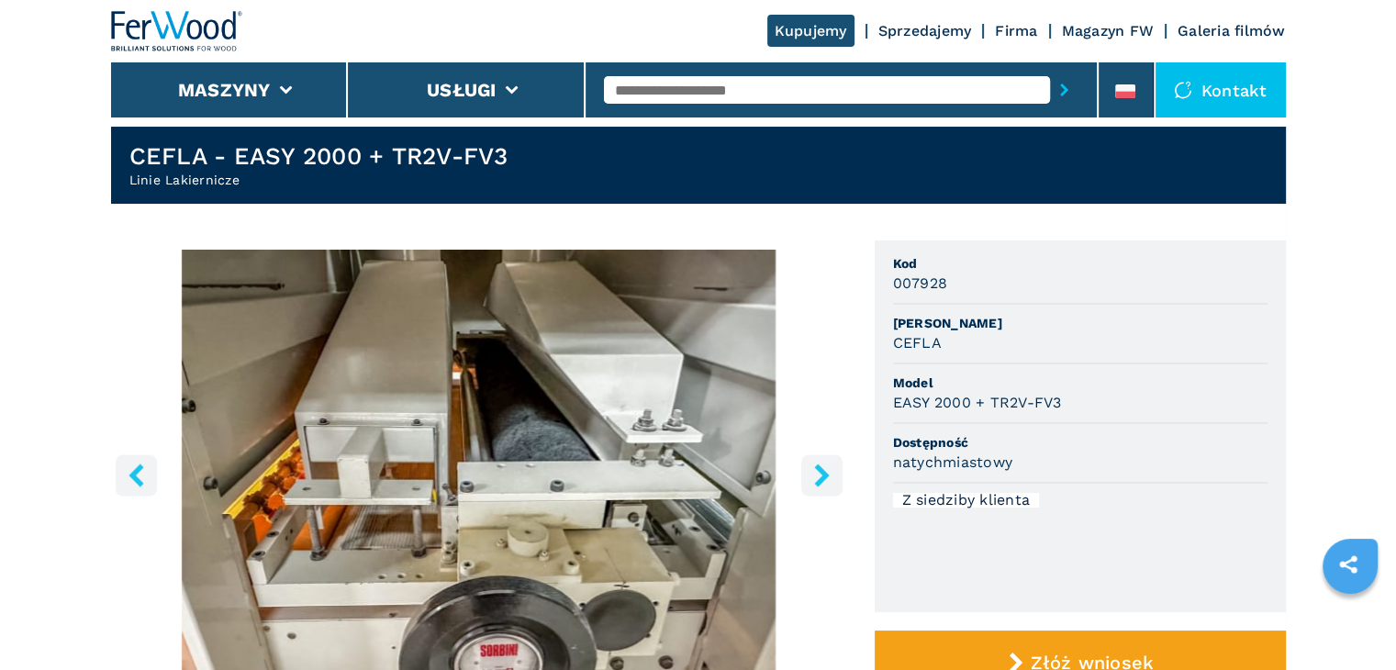
click at [817, 473] on icon "right-button" at bounding box center [822, 475] width 23 height 23
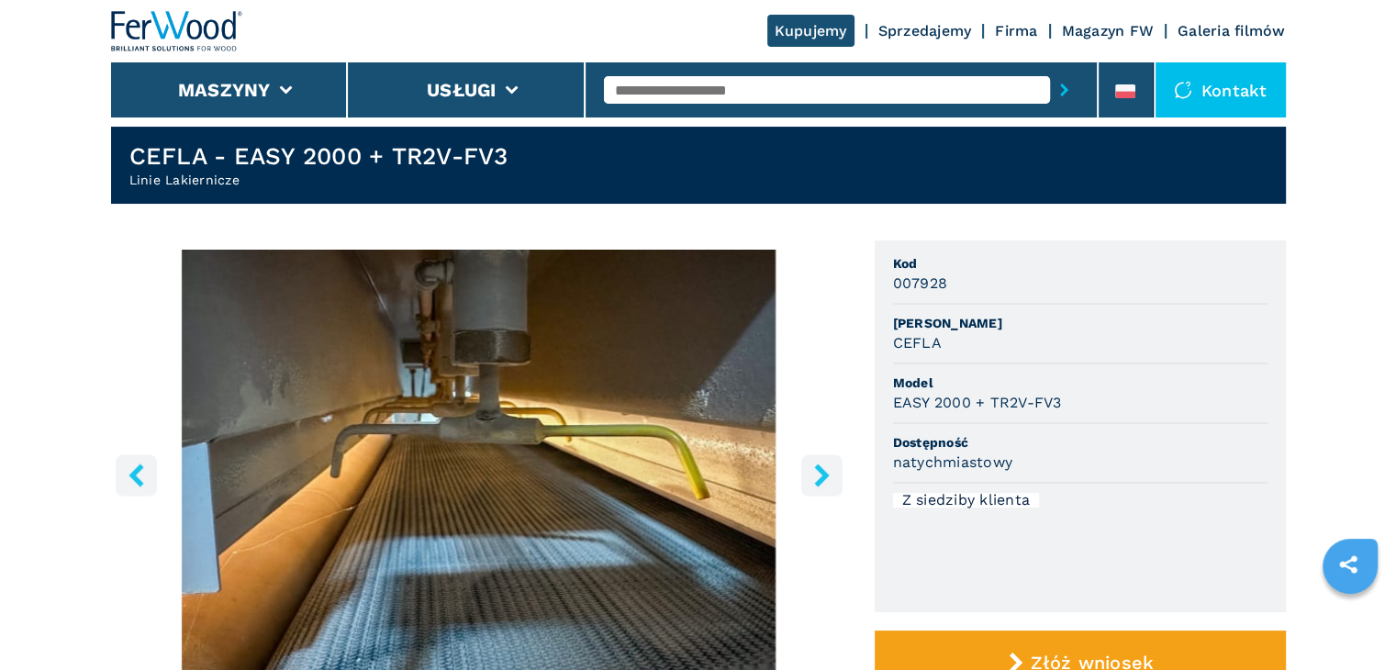
click at [817, 473] on icon "right-button" at bounding box center [822, 475] width 23 height 23
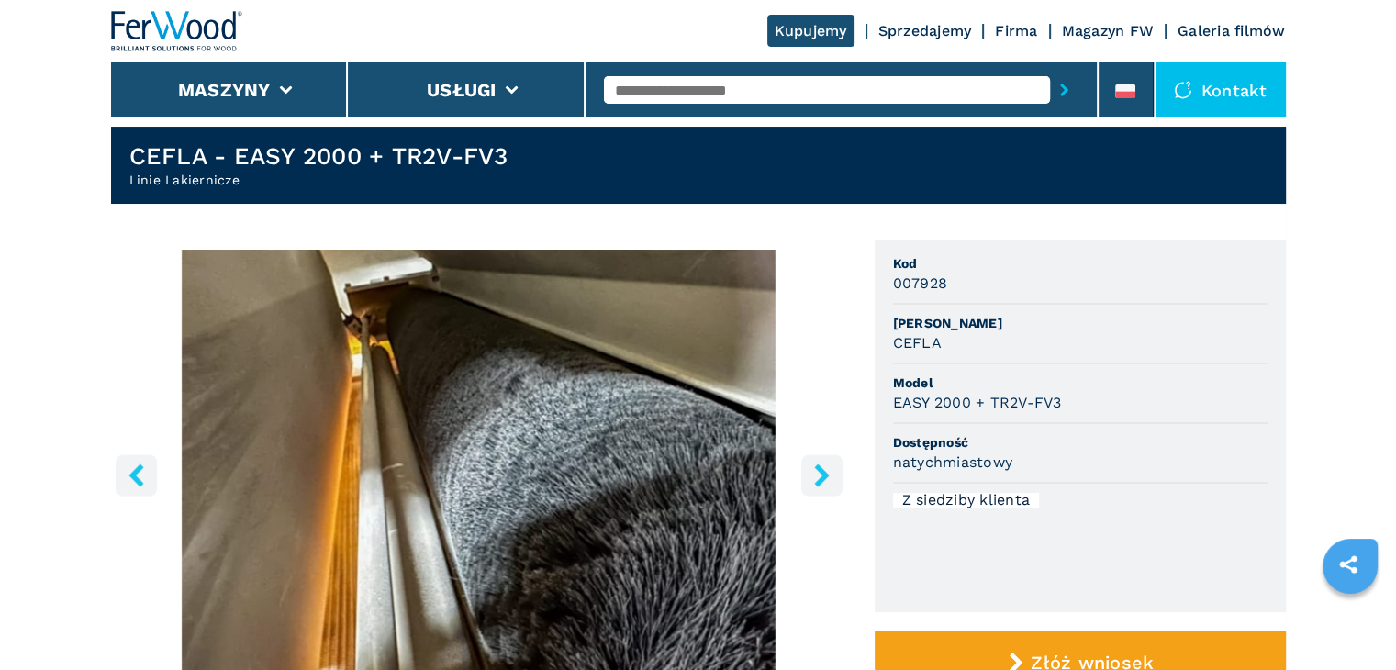
click at [817, 473] on icon "right-button" at bounding box center [822, 475] width 23 height 23
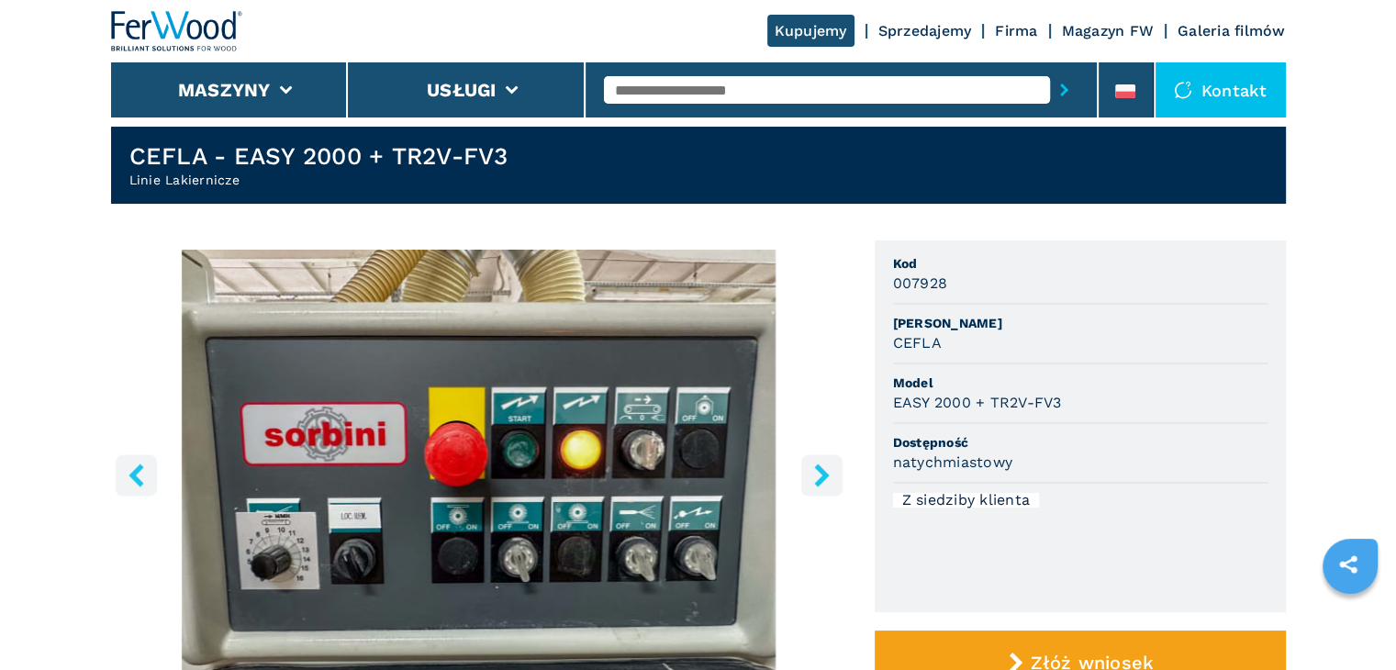
click at [817, 473] on icon "right-button" at bounding box center [822, 475] width 23 height 23
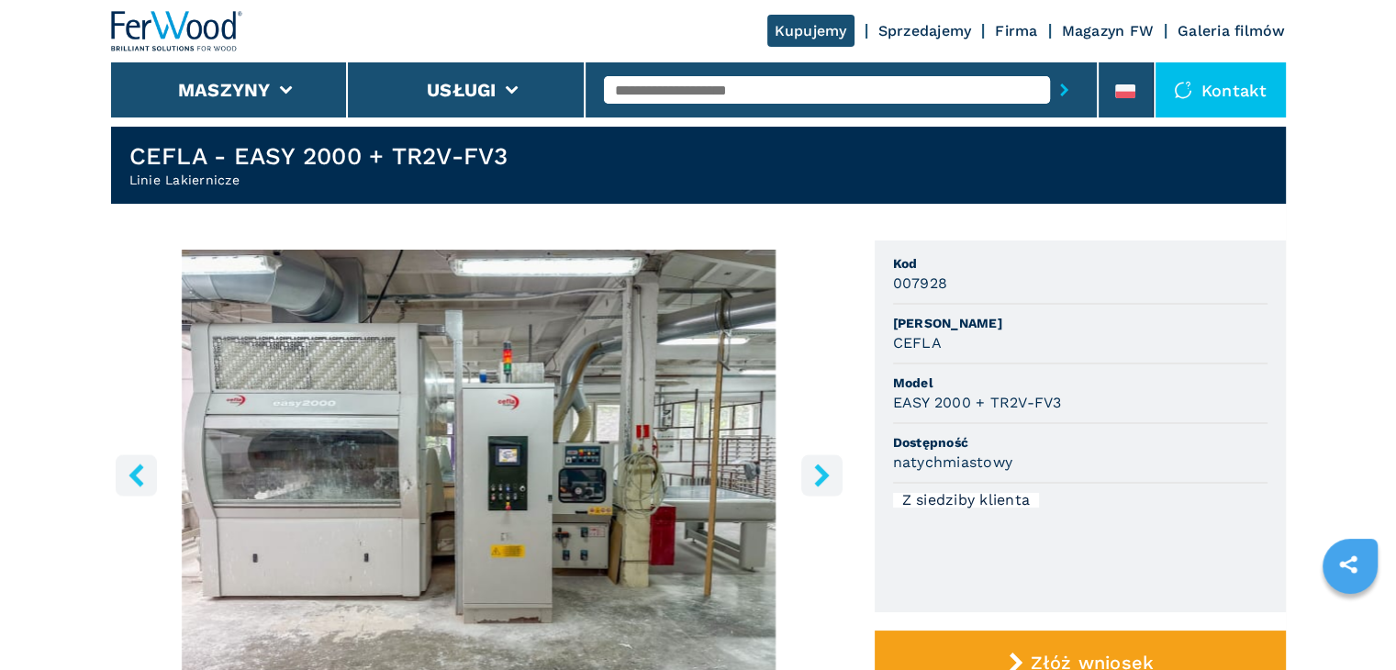
click at [817, 473] on icon "right-button" at bounding box center [822, 475] width 23 height 23
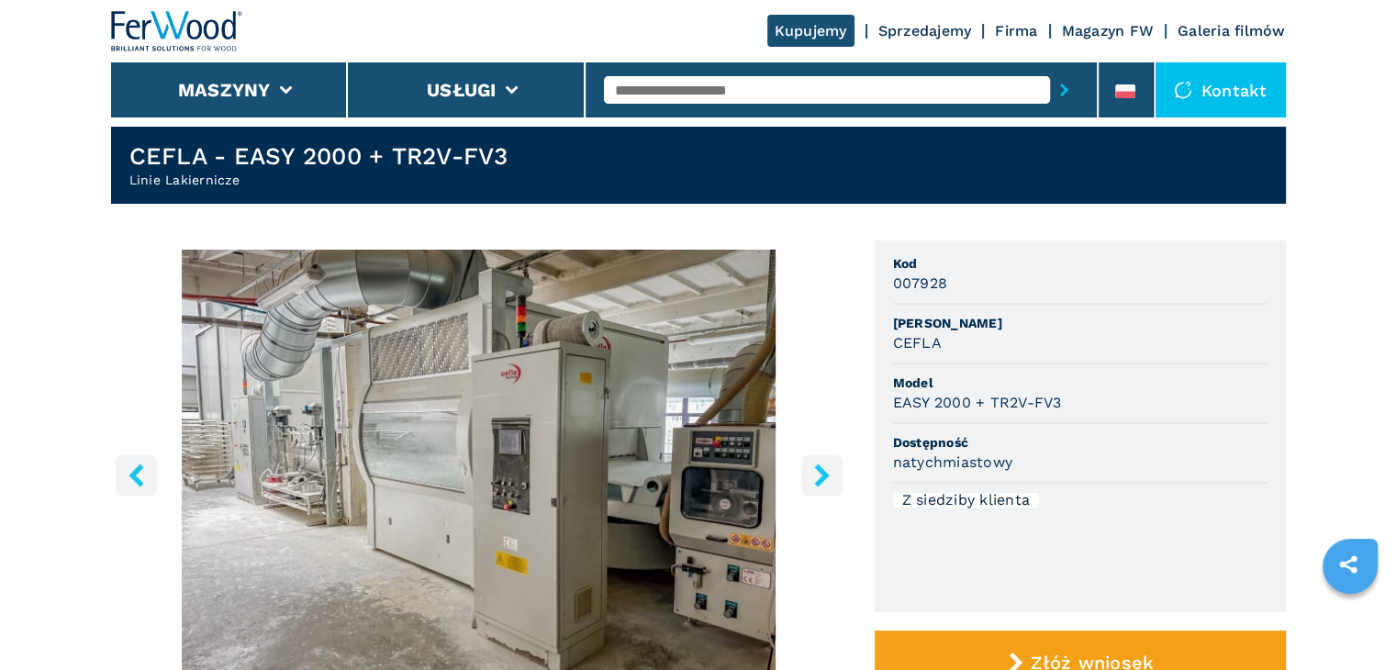
click at [817, 473] on icon "right-button" at bounding box center [822, 475] width 23 height 23
